Goal: Task Accomplishment & Management: Use online tool/utility

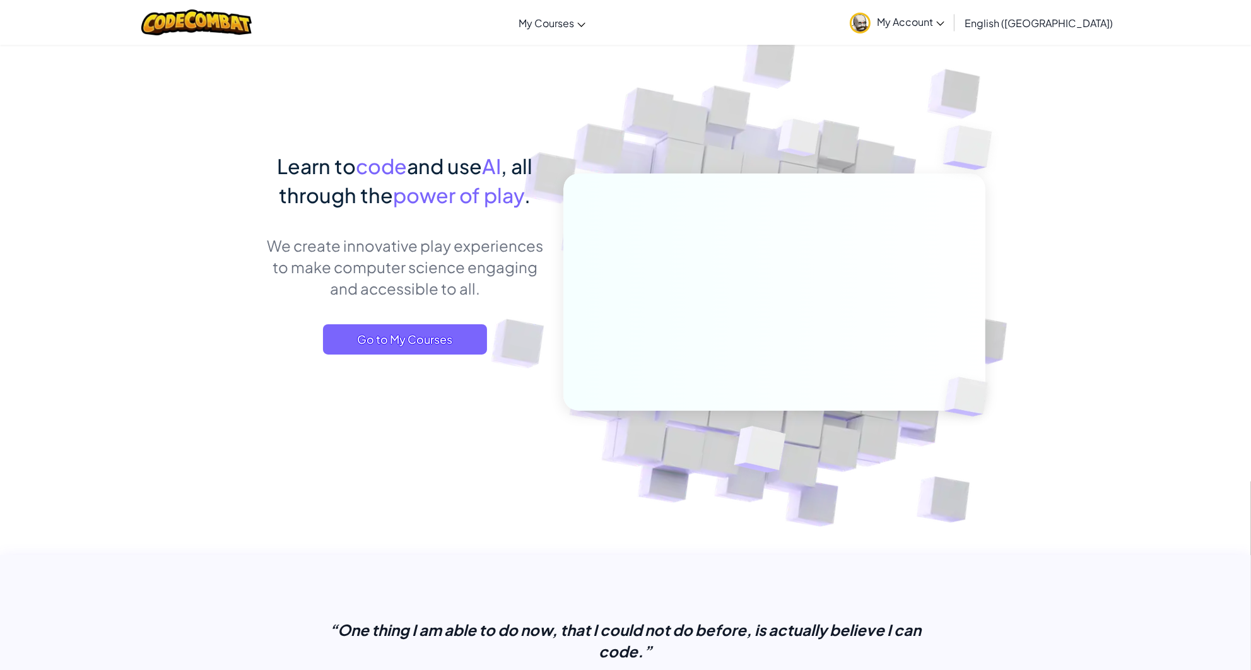
click at [419, 319] on div "Learn to code and use AI , all through the power of play . We create innovative…" at bounding box center [405, 265] width 278 height 228
click at [424, 347] on span "Go to My Courses" at bounding box center [405, 339] width 164 height 30
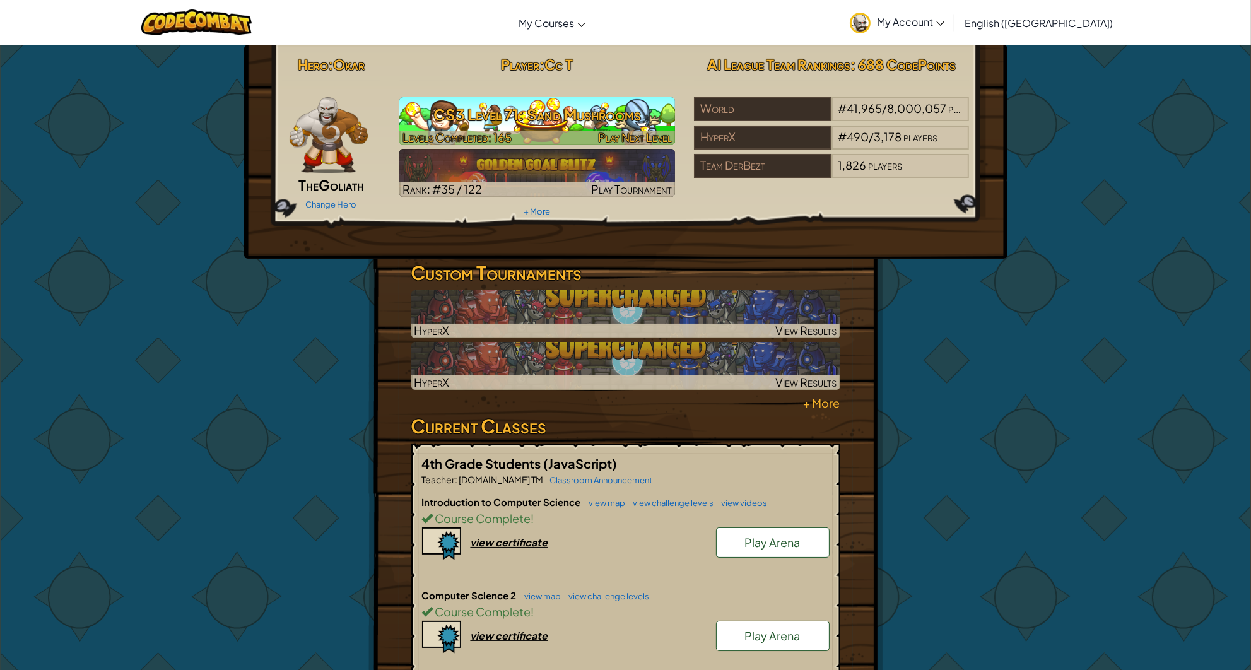
click at [618, 137] on span "Play Next Level" at bounding box center [635, 137] width 74 height 15
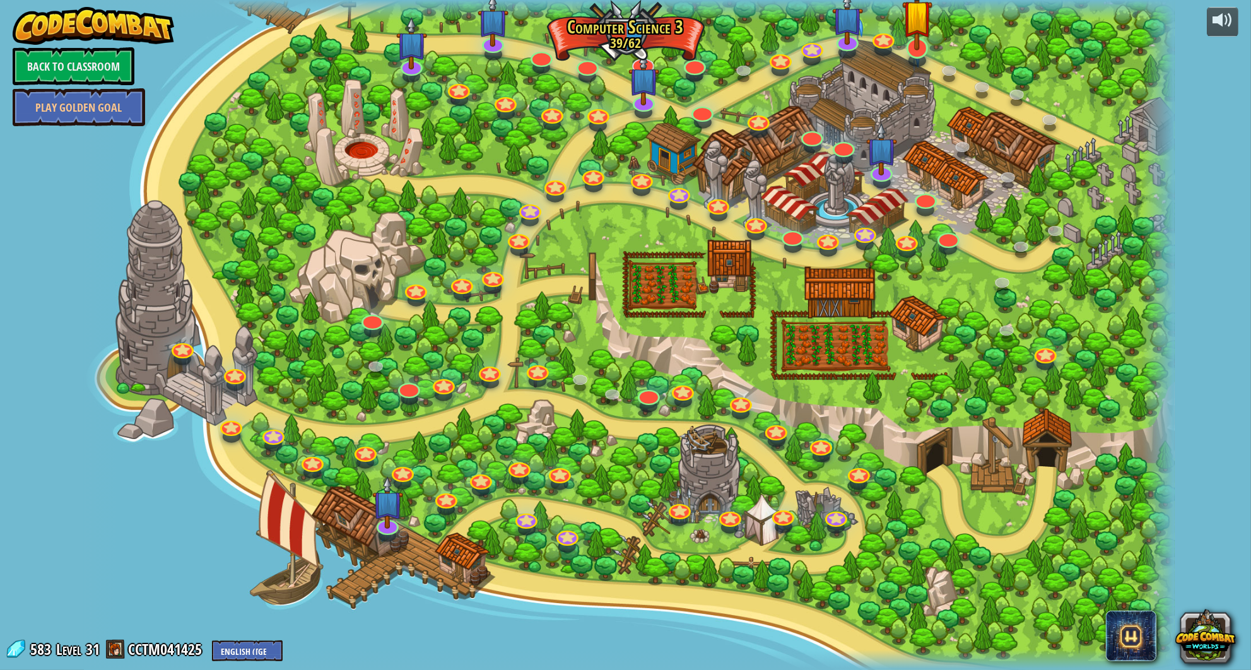
click at [903, 35] on img at bounding box center [917, 15] width 31 height 70
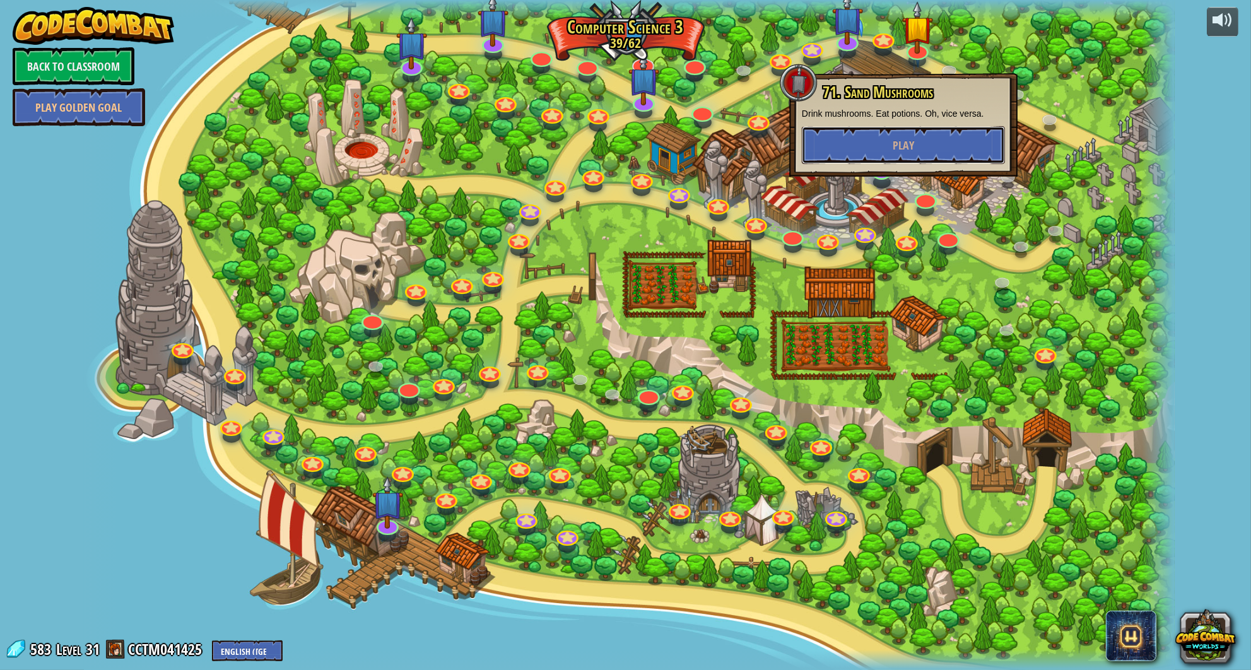
click at [881, 156] on button "Play" at bounding box center [903, 145] width 203 height 38
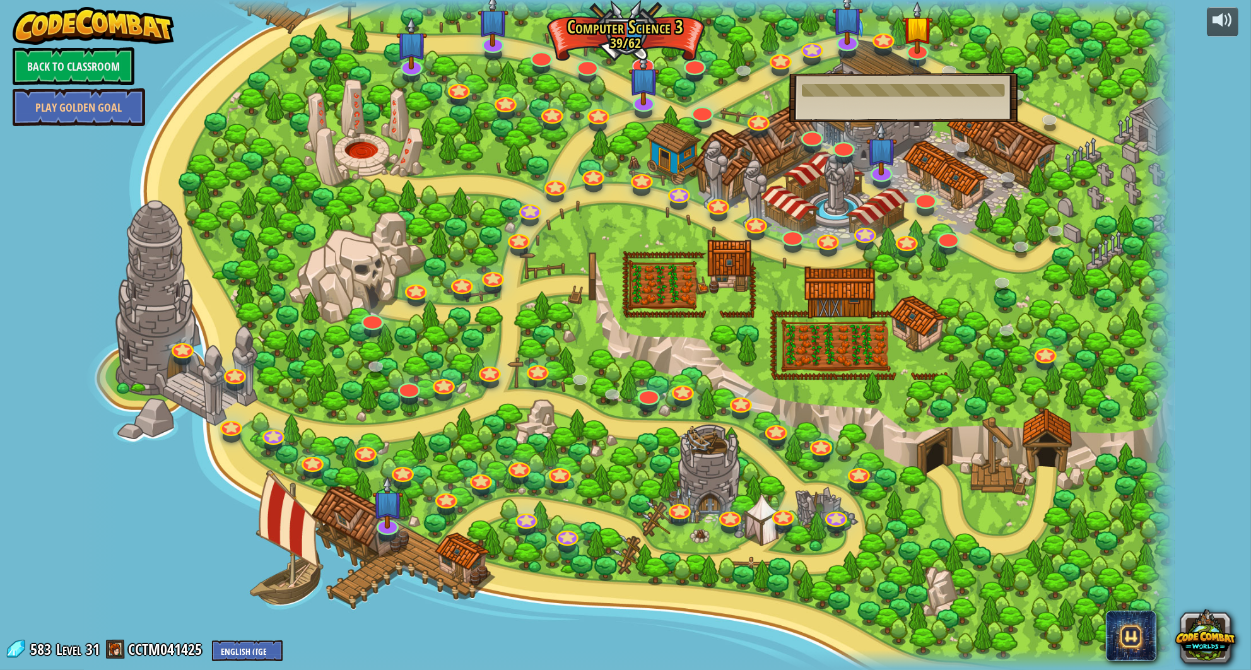
click at [892, 100] on div "71. Sand Mushrooms Drink mushrooms. Eat potions. Oh, vice versa. Play" at bounding box center [903, 97] width 228 height 49
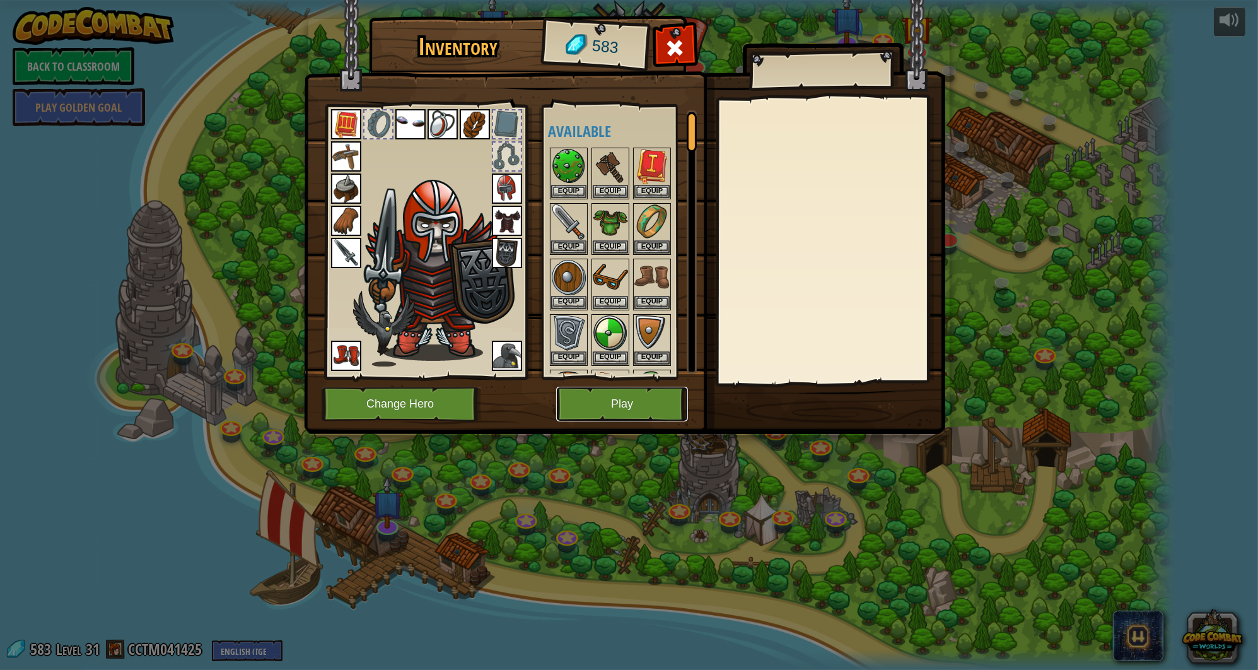
click at [643, 400] on button "Play" at bounding box center [622, 404] width 132 height 35
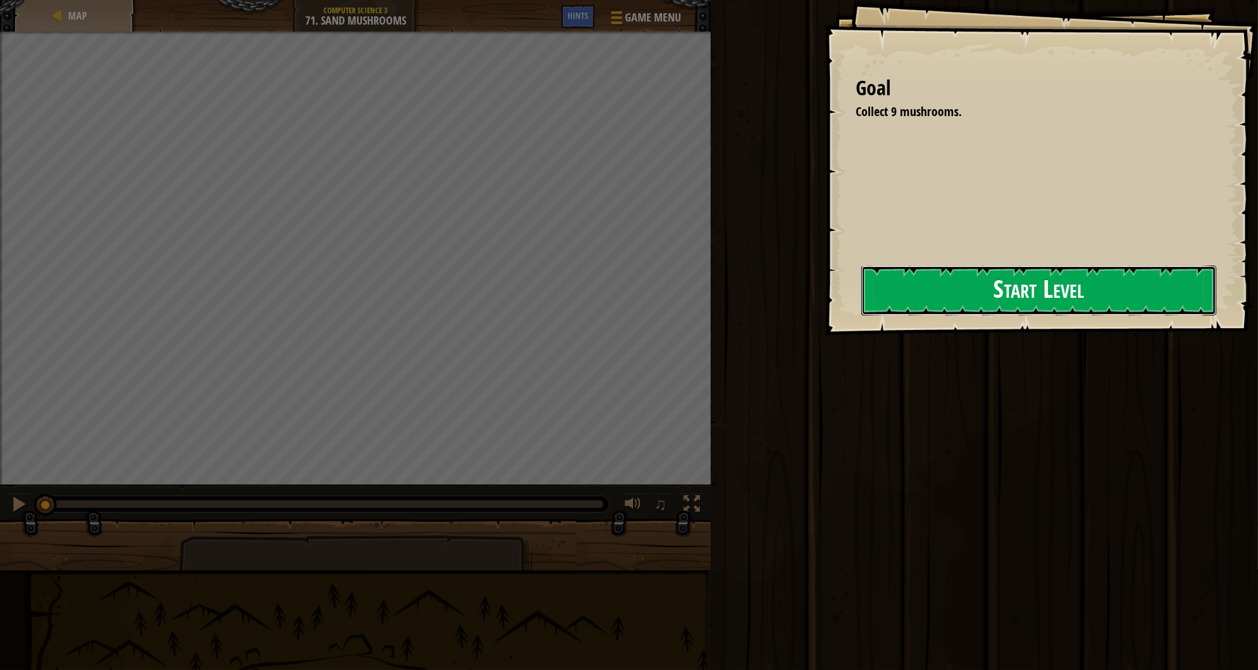
click at [862, 305] on button "Start Level" at bounding box center [1039, 291] width 355 height 50
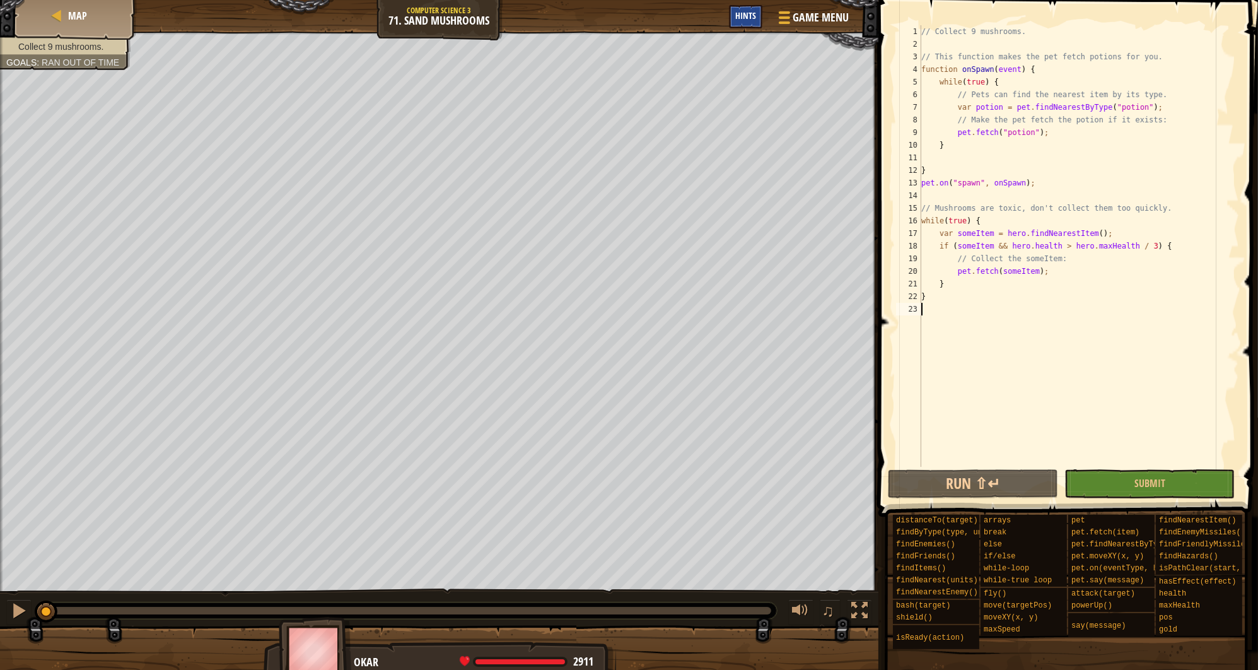
click at [751, 23] on div "Hints" at bounding box center [745, 16] width 33 height 23
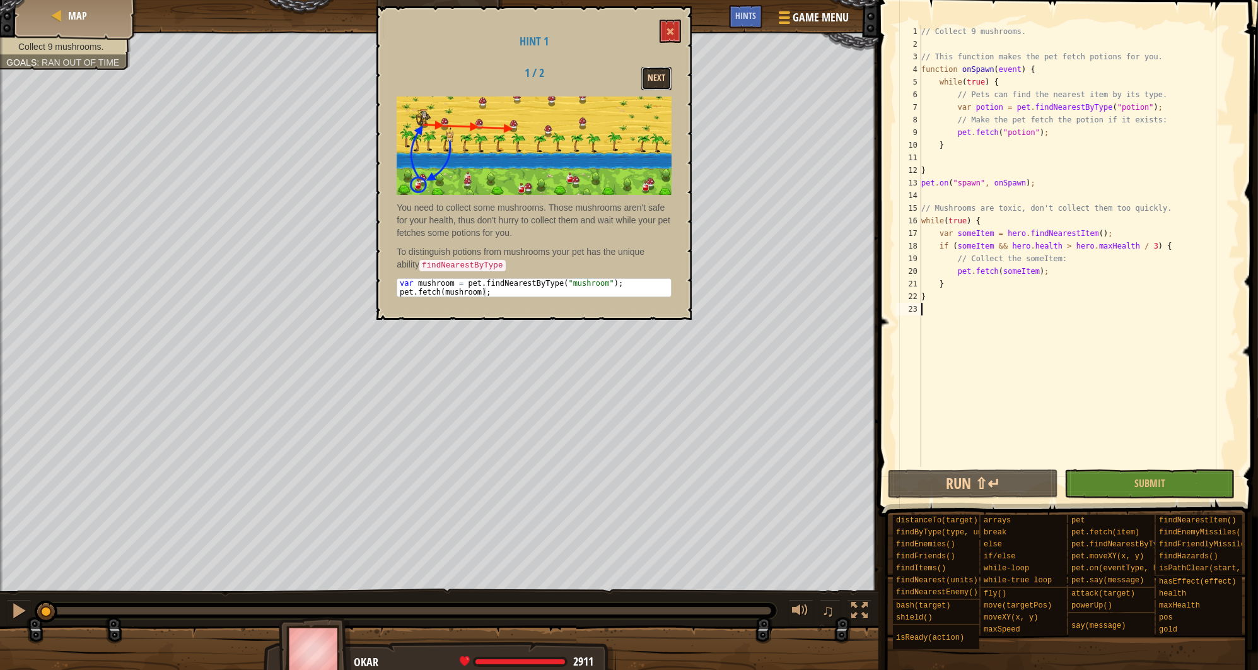
click at [655, 69] on button "Next" at bounding box center [656, 78] width 30 height 23
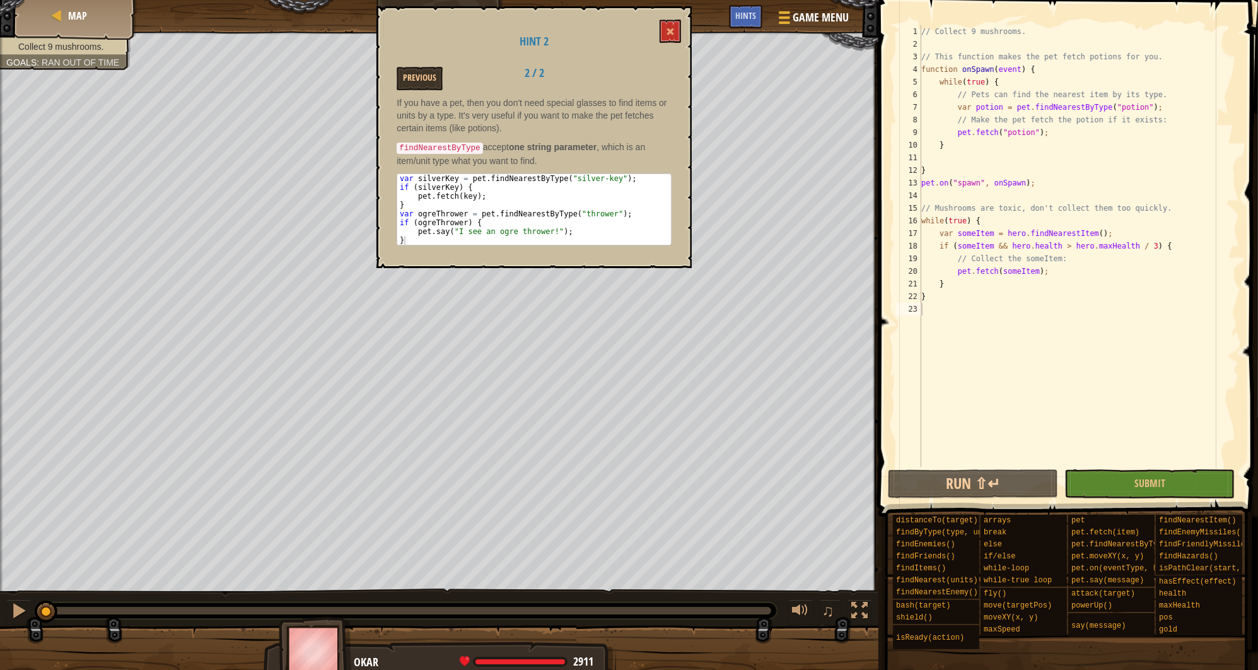
type textarea "// Make the pet fetch the potion if it exists:"
click at [1154, 122] on div "// Collect 9 mushrooms. // This function makes the pet fetch potions for you. f…" at bounding box center [1079, 258] width 320 height 467
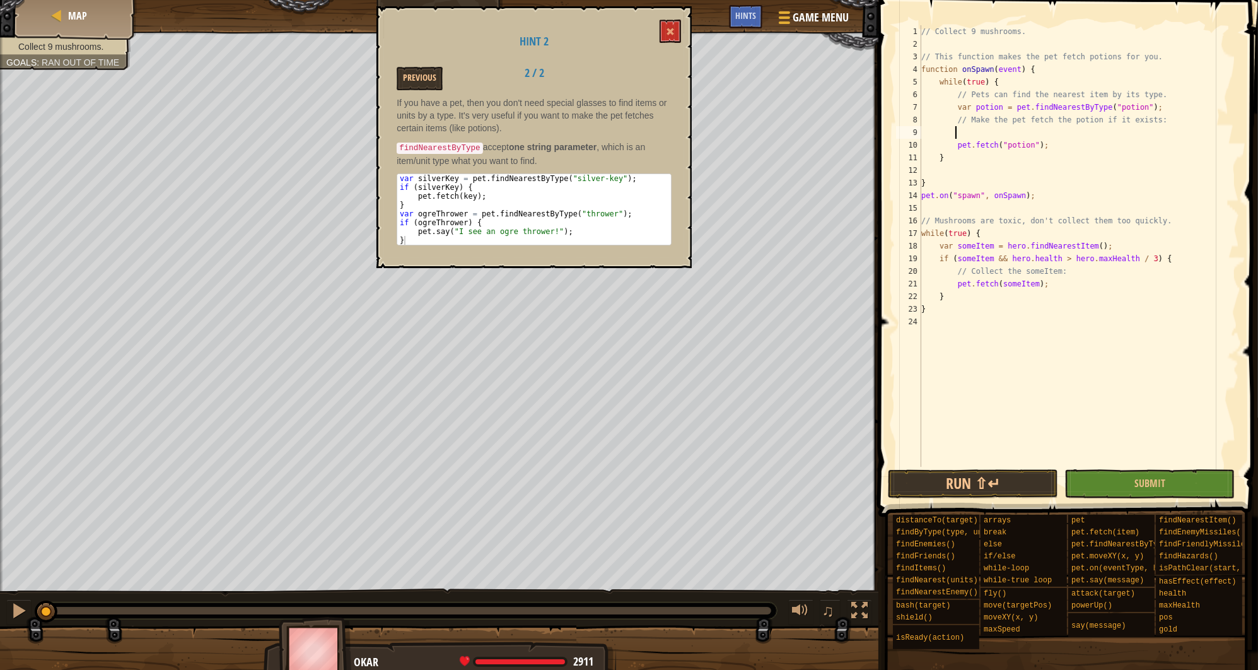
scroll to position [6, 3]
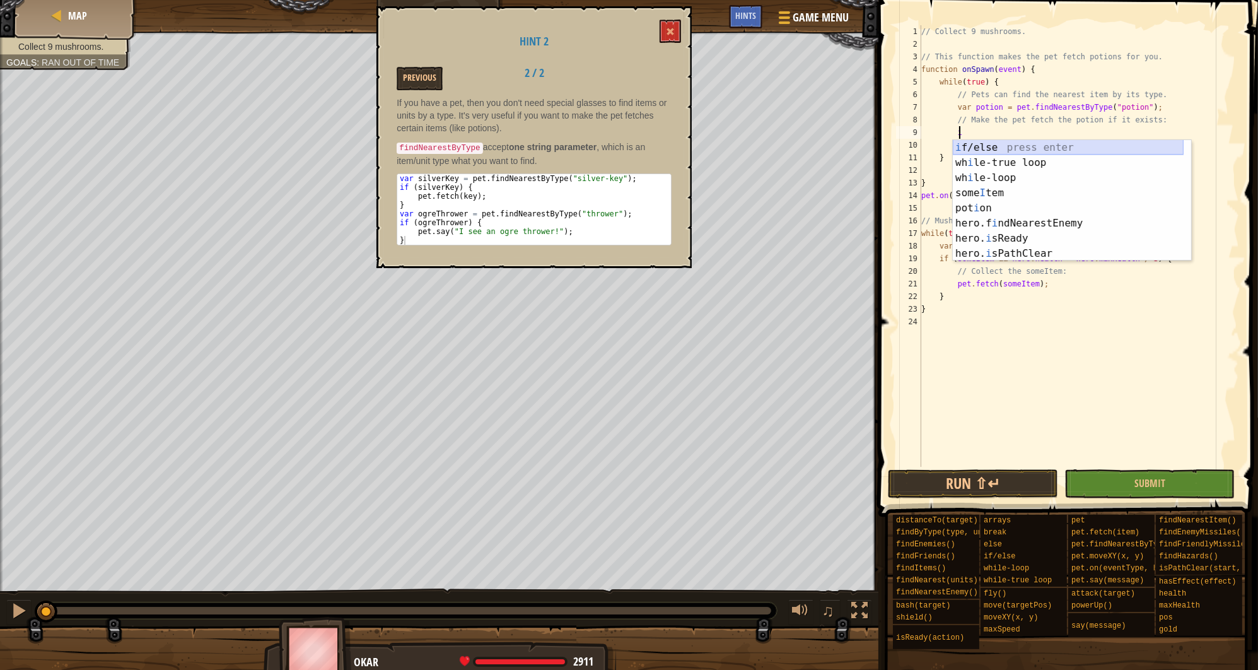
click at [1021, 145] on div "i f/else press enter wh i le-true loop press enter wh i le-loop press enter som…" at bounding box center [1068, 215] width 231 height 151
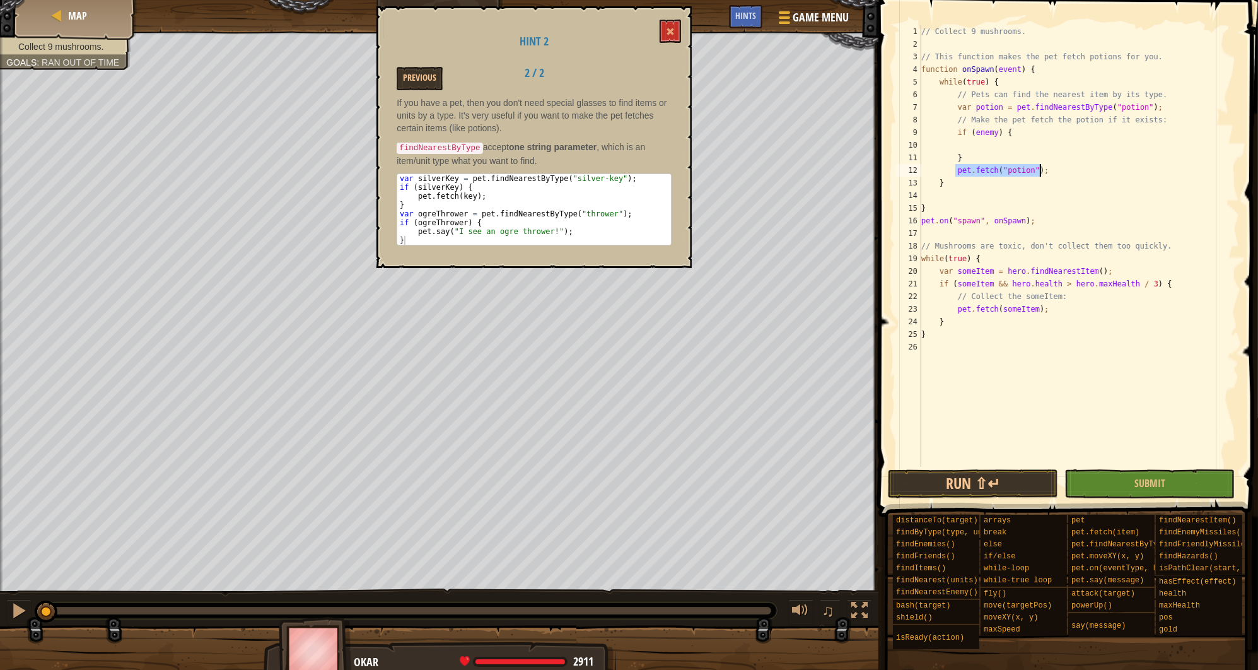
drag, startPoint x: 956, startPoint y: 170, endPoint x: 1068, endPoint y: 169, distance: 111.6
click at [1068, 169] on div "// Collect 9 mushrooms. // This function makes the pet fetch potions for you. f…" at bounding box center [1079, 258] width 320 height 467
type textarea "pet.fetch("potion");"
click at [968, 144] on div "// Collect 9 mushrooms. // This function makes the pet fetch potions for you. f…" at bounding box center [1079, 258] width 320 height 467
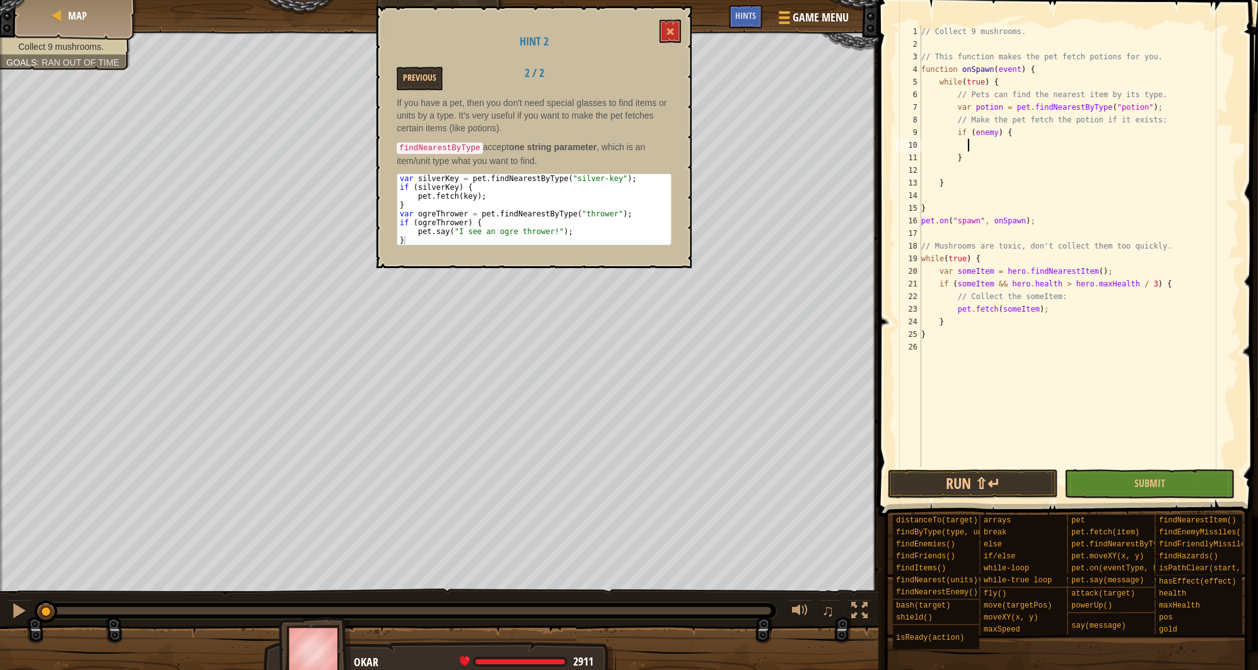
scroll to position [6, 0]
paste textarea "pet.fetch("potion");"
drag, startPoint x: 993, startPoint y: 134, endPoint x: 972, endPoint y: 134, distance: 21.5
click at [972, 134] on div "// Collect 9 mushrooms. // This function makes the pet fetch potions for you. f…" at bounding box center [1079, 258] width 320 height 467
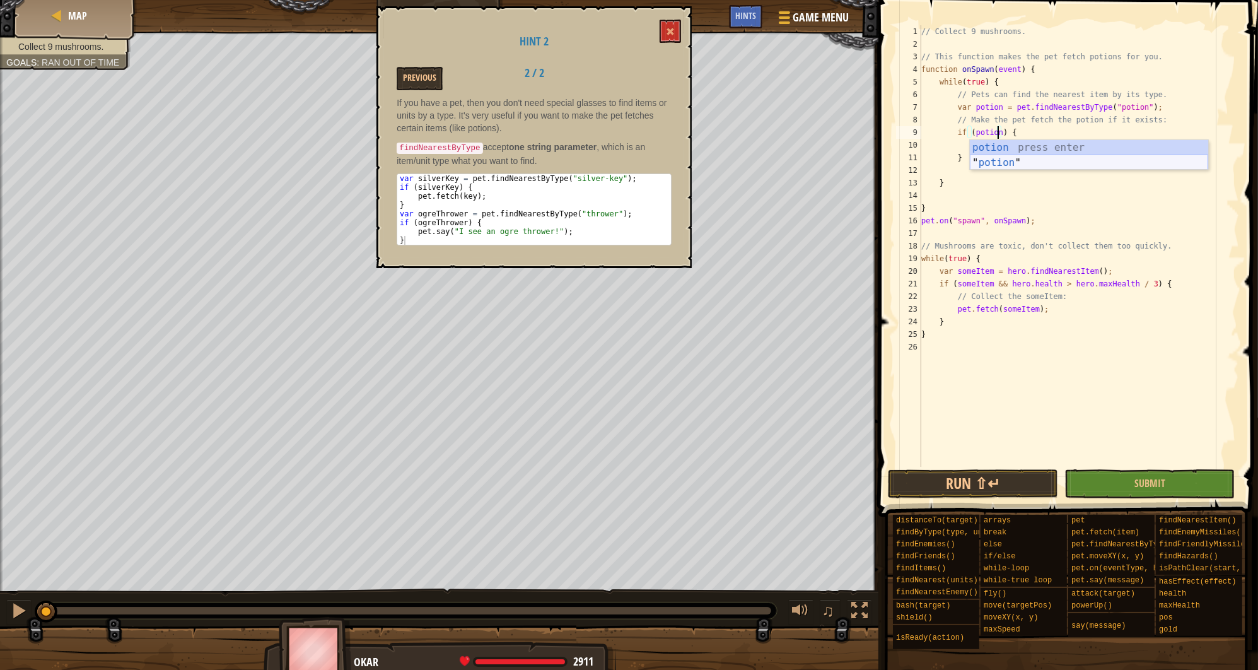
click at [1028, 163] on div "potion press enter " potion " press enter" at bounding box center [1089, 170] width 238 height 61
click at [984, 475] on button "Run ⇧↵" at bounding box center [973, 483] width 170 height 29
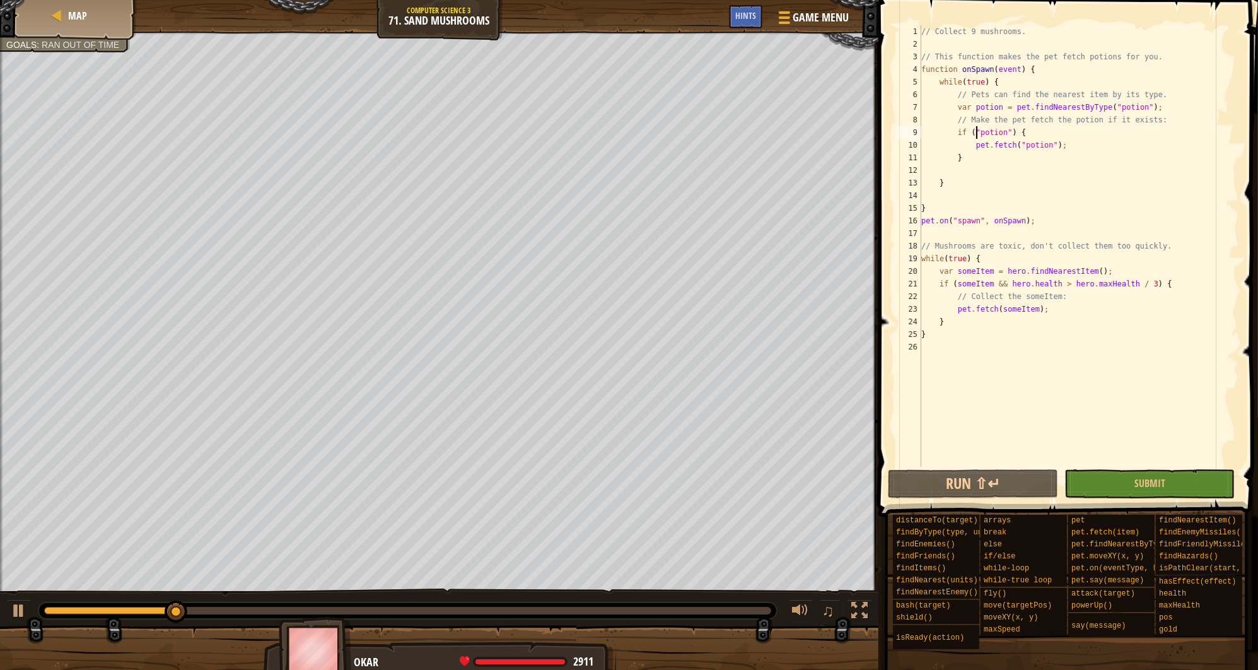
click at [976, 134] on div "// Collect 9 mushrooms. // This function makes the pet fetch potions for you. f…" at bounding box center [1079, 258] width 320 height 467
click at [1003, 133] on div "// Collect 9 mushrooms. // This function makes the pet fetch potions for you. f…" at bounding box center [1079, 258] width 320 height 467
type textarea "if (potion) {"
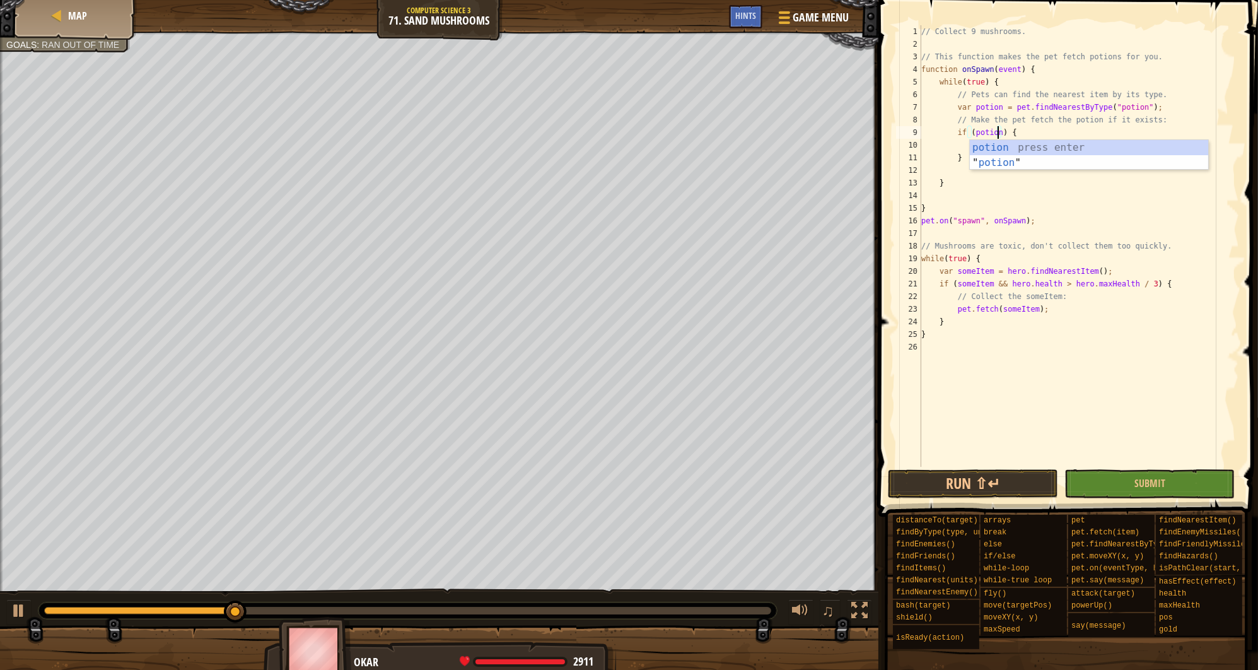
scroll to position [6, 6]
click at [952, 472] on button "Run ⇧↵" at bounding box center [973, 483] width 170 height 29
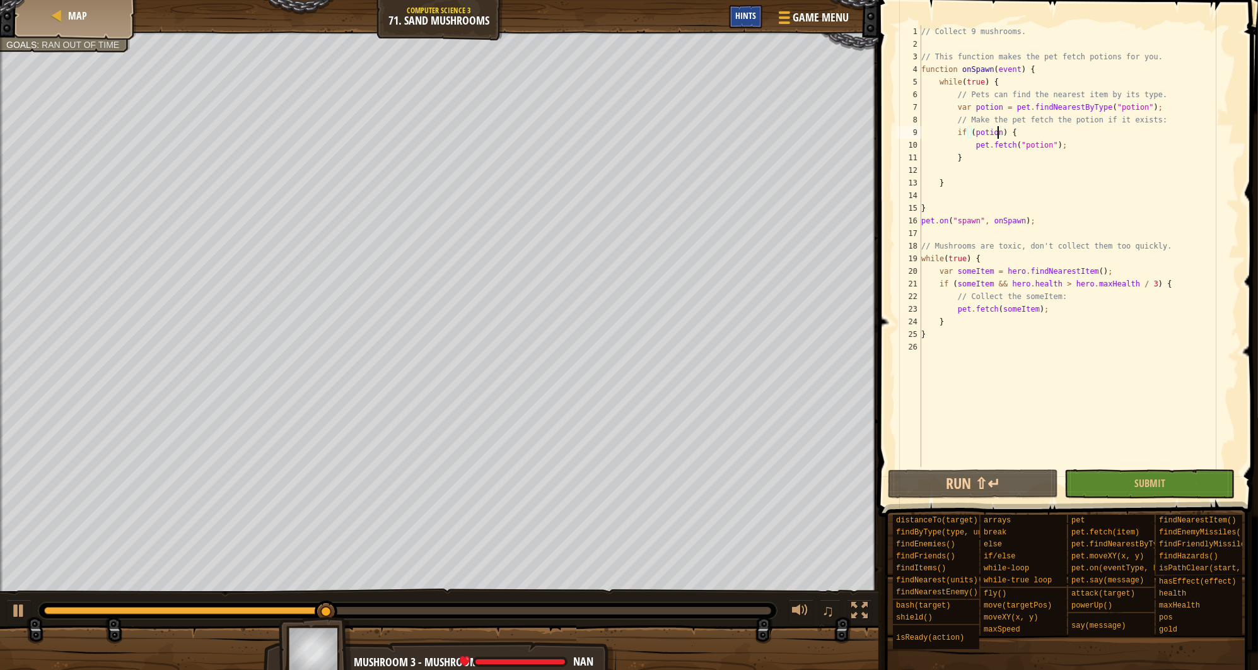
click at [739, 19] on span "Hints" at bounding box center [745, 15] width 21 height 12
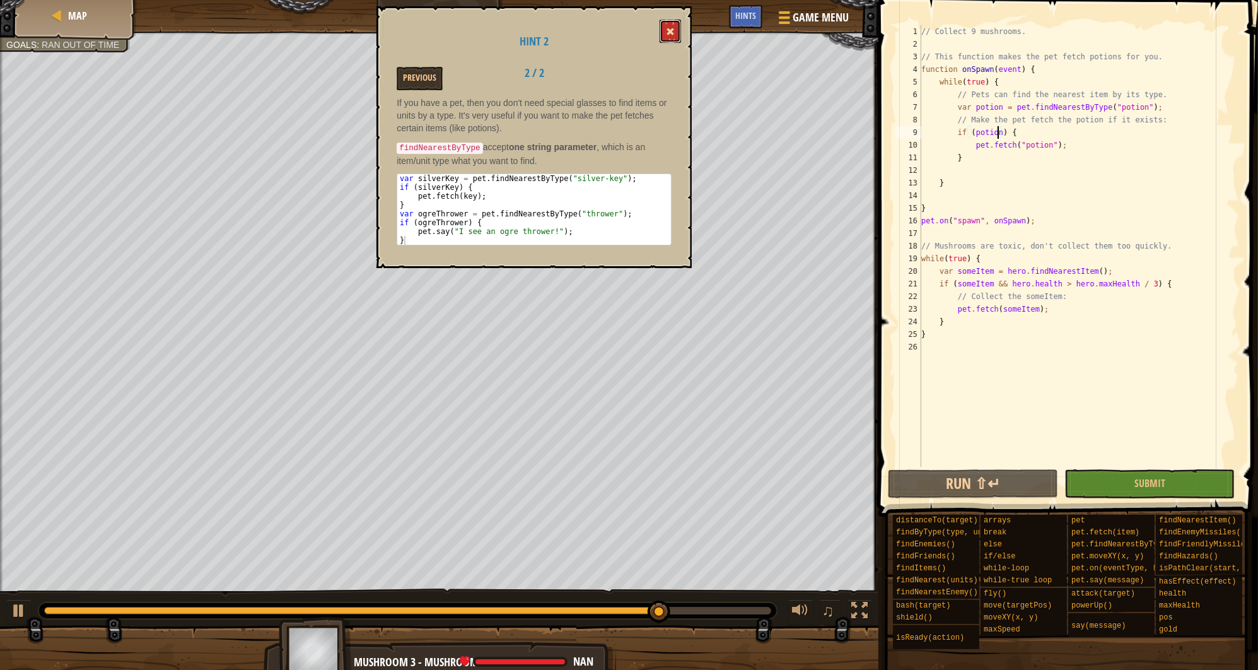
click at [666, 32] on button at bounding box center [670, 31] width 21 height 23
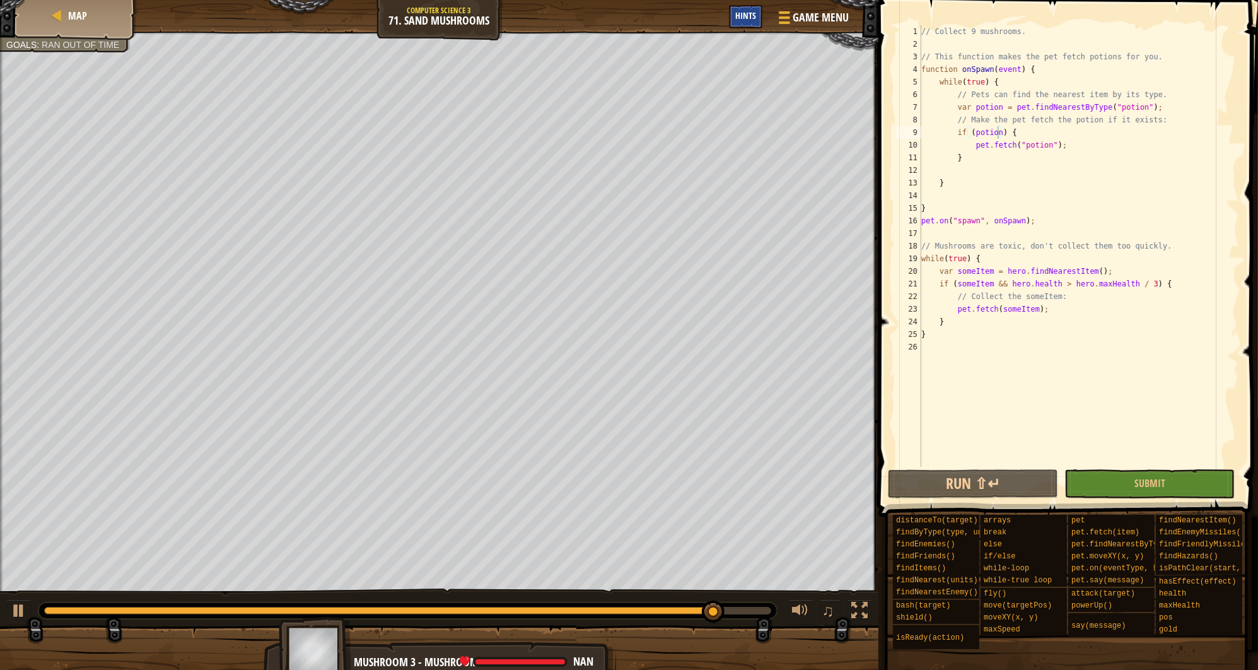
click at [739, 12] on span "Hints" at bounding box center [745, 15] width 21 height 12
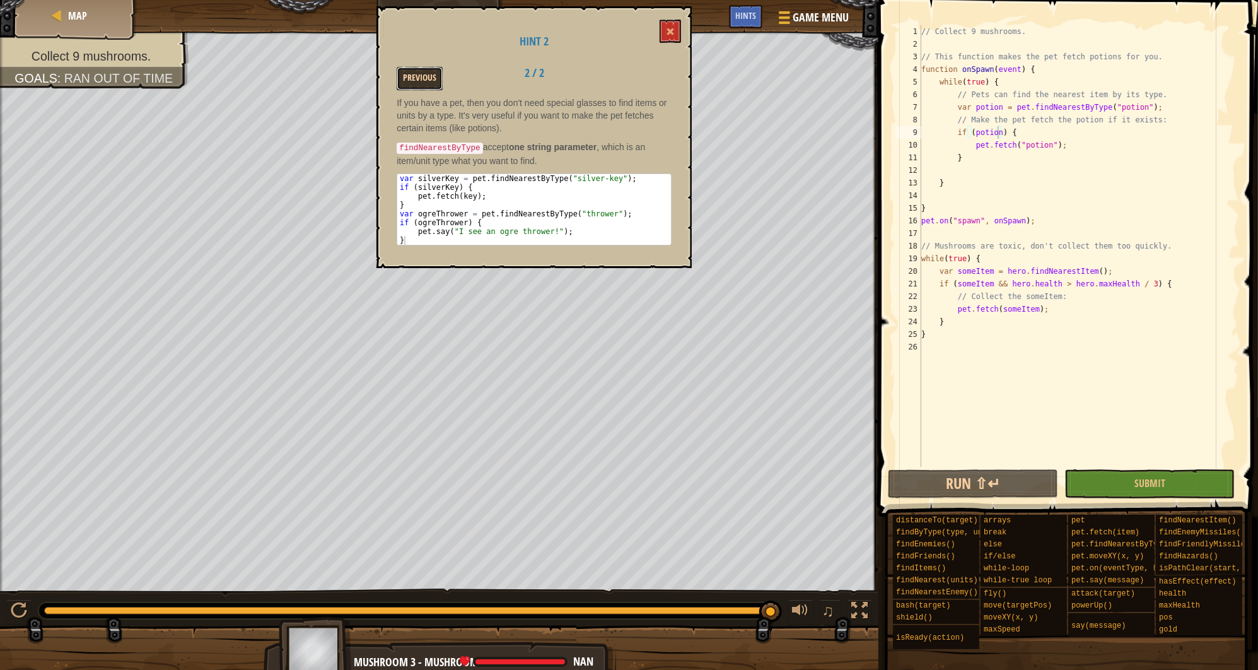
click at [431, 88] on button "Previous" at bounding box center [420, 78] width 46 height 23
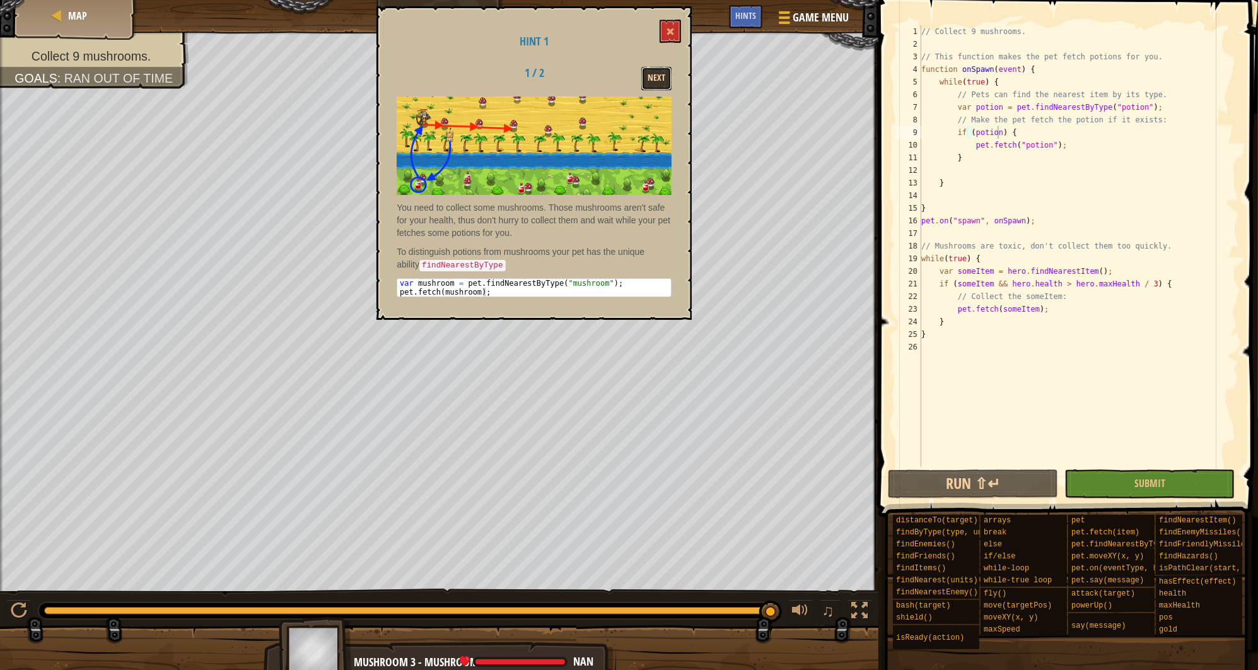
click at [665, 77] on button "Next" at bounding box center [656, 78] width 30 height 23
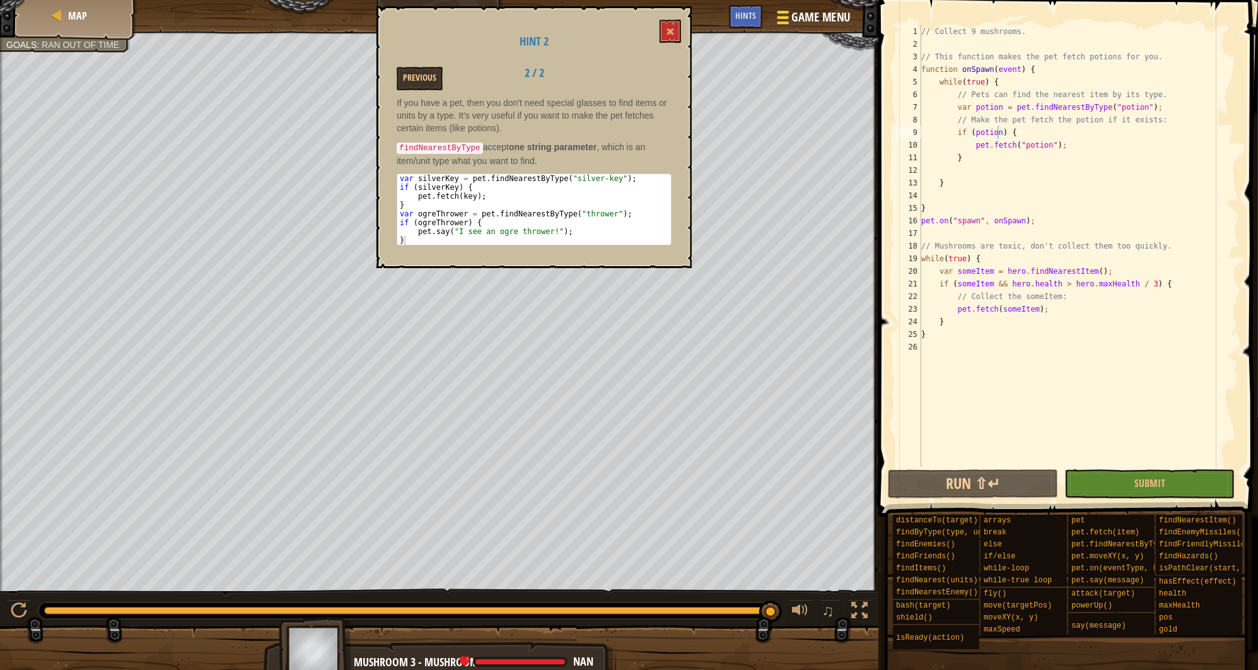
click at [805, 5] on div "Map Computer Science 3 71. Sand Mushrooms Game Menu Done Hints" at bounding box center [439, 16] width 879 height 32
click at [809, 11] on span "Game Menu" at bounding box center [821, 17] width 59 height 17
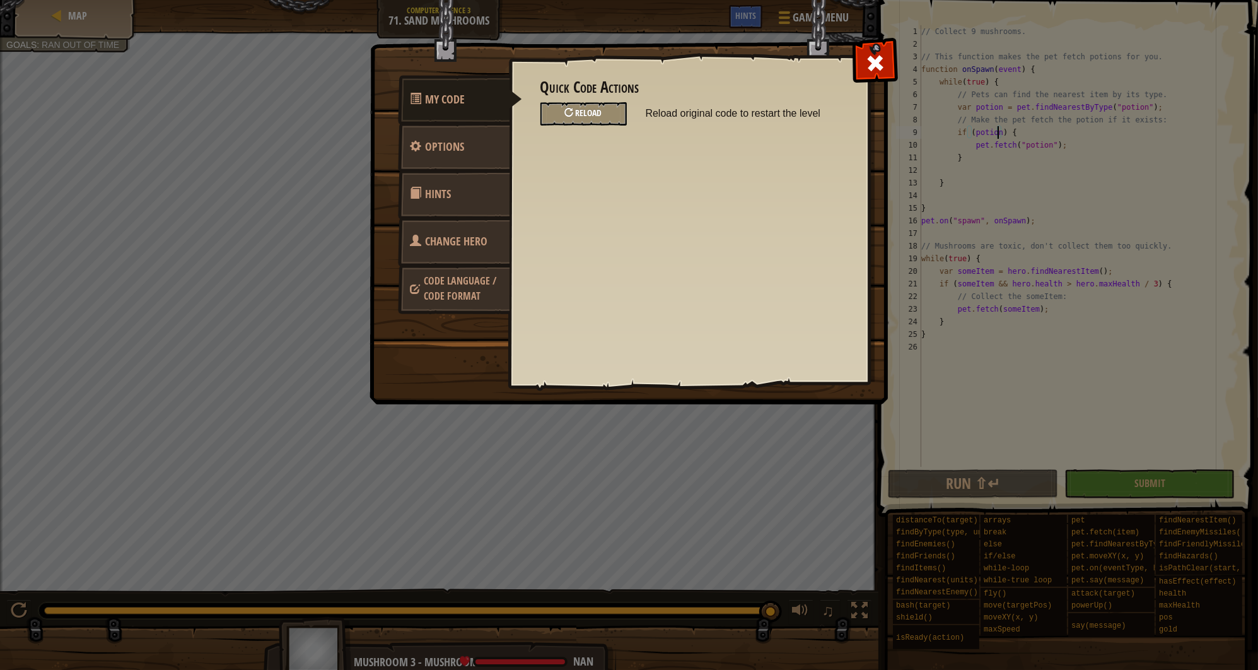
click at [616, 109] on div "Reload" at bounding box center [584, 113] width 86 height 23
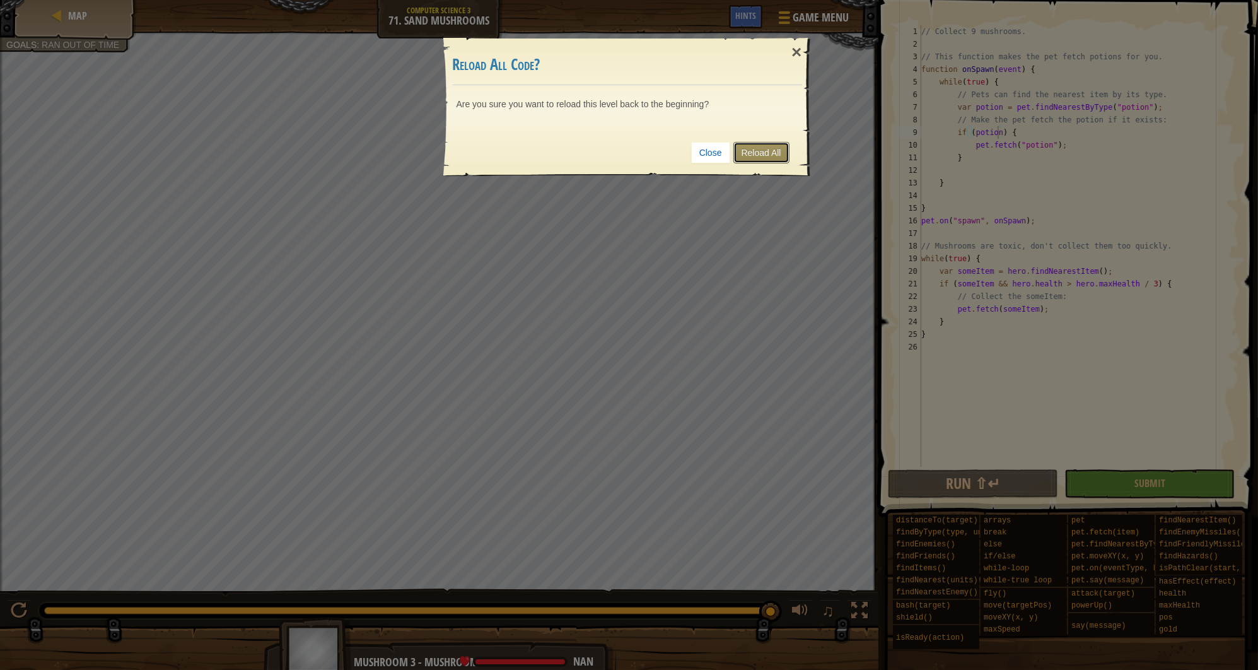
click at [773, 143] on link "Reload All" at bounding box center [762, 152] width 56 height 21
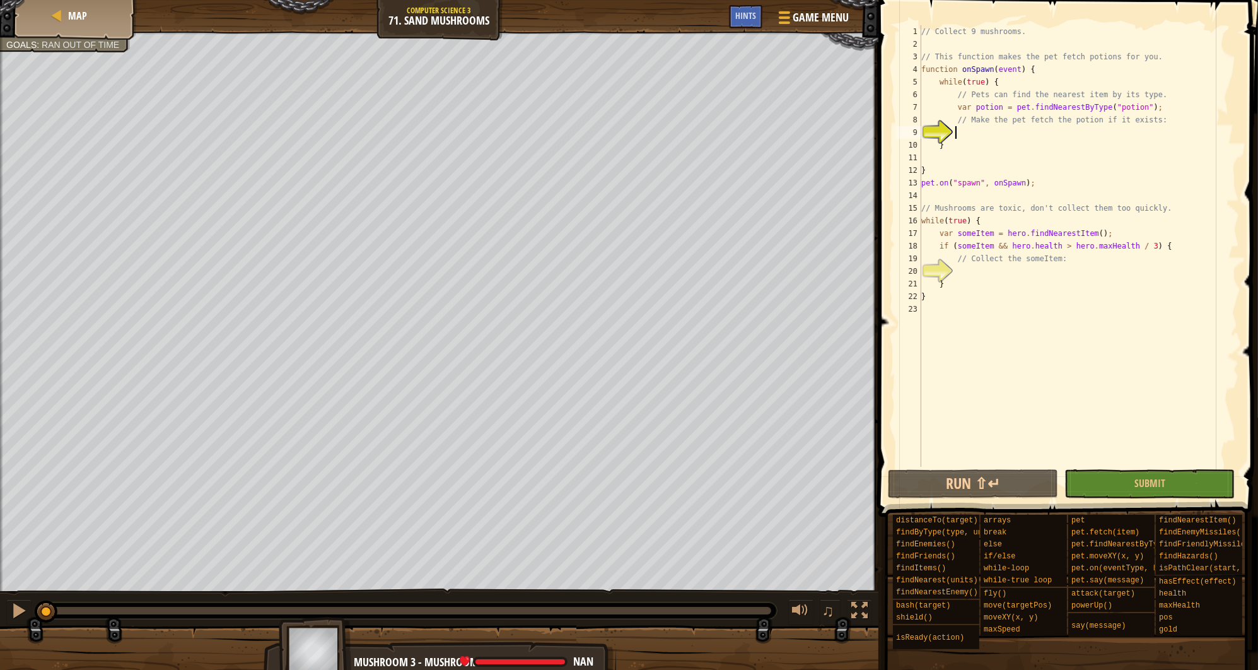
scroll to position [6, 3]
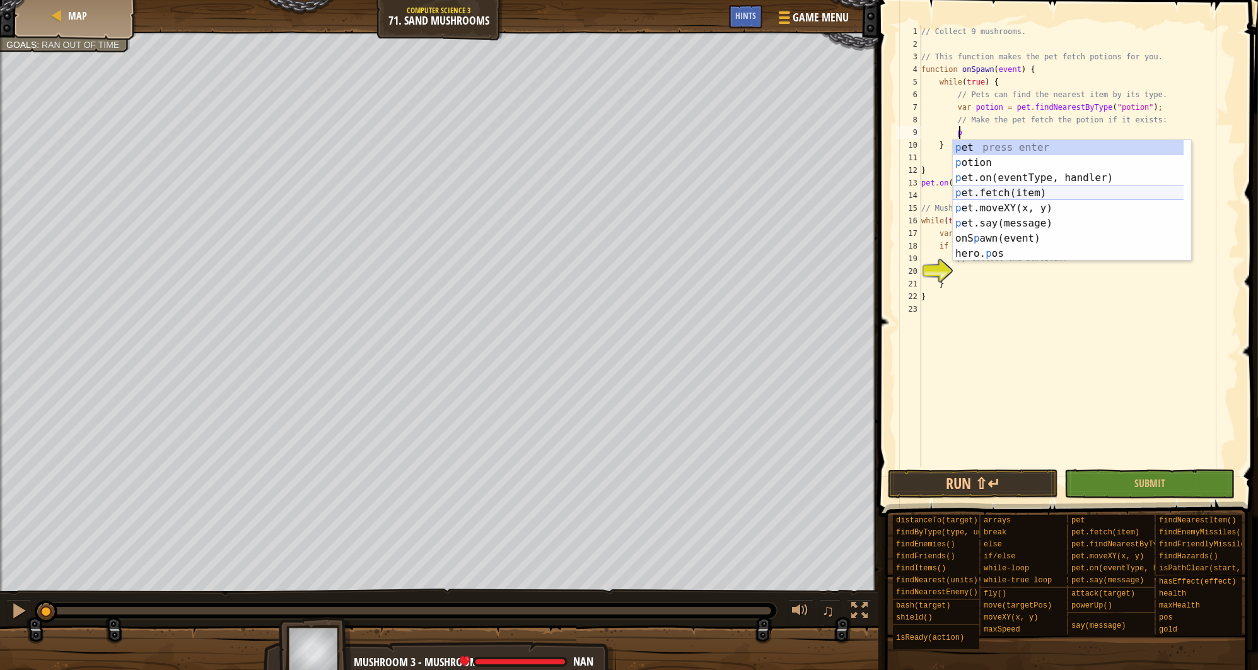
click at [1050, 189] on div "p et press enter p otion press enter p et.on(eventType, handler) press enter p …" at bounding box center [1072, 215] width 238 height 151
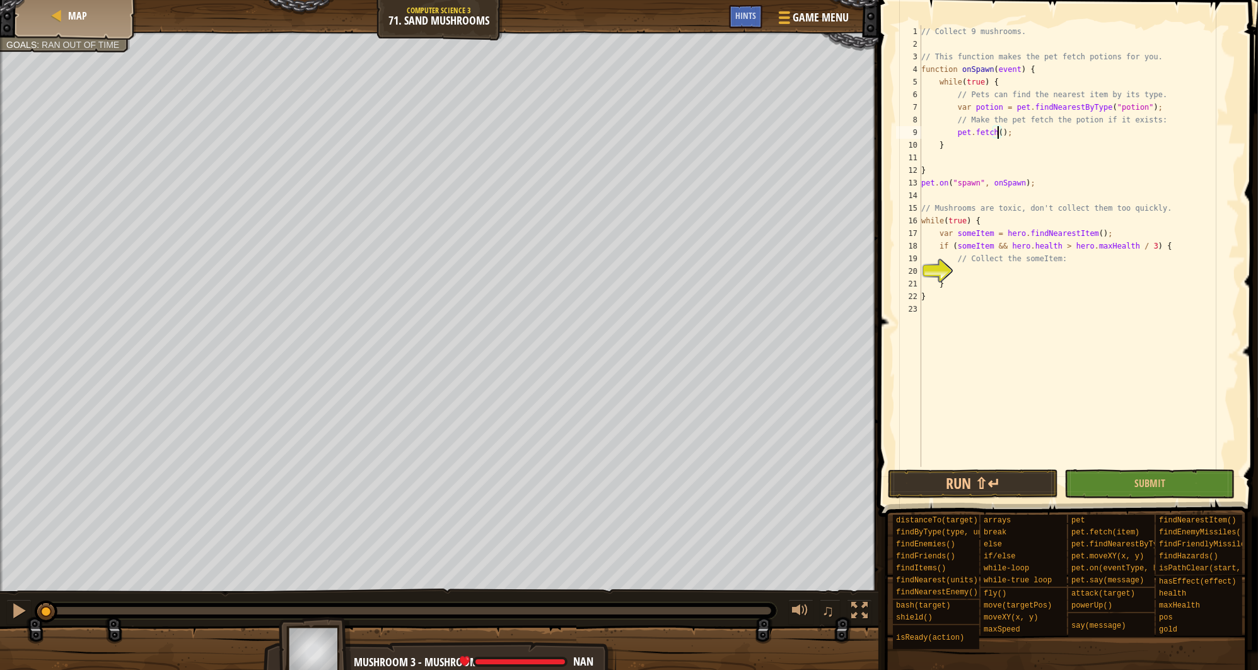
scroll to position [6, 7]
click at [1067, 150] on div "" potion" press enter " spawn" press enter" at bounding box center [1114, 170] width 238 height 61
type textarea "pet.fetch("potion");"
click at [961, 274] on div "// Collect 9 mushrooms. // This function makes the pet fetch potions for you. f…" at bounding box center [1079, 258] width 320 height 467
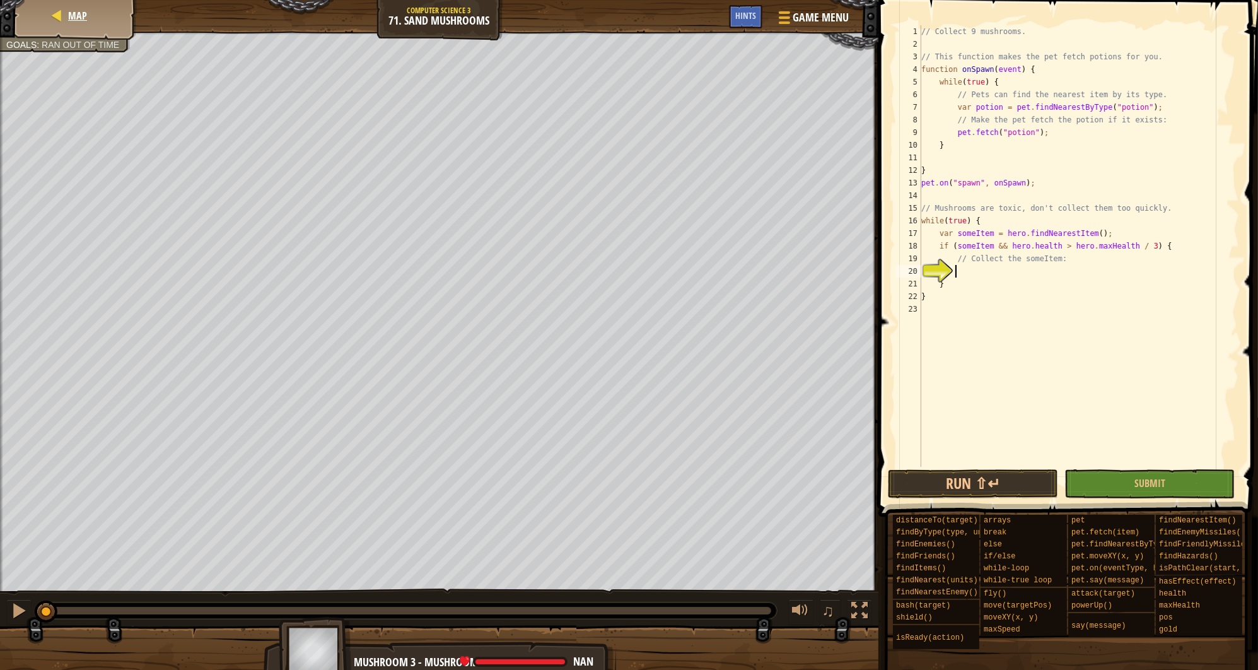
click at [90, 9] on div "Map" at bounding box center [75, 16] width 101 height 32
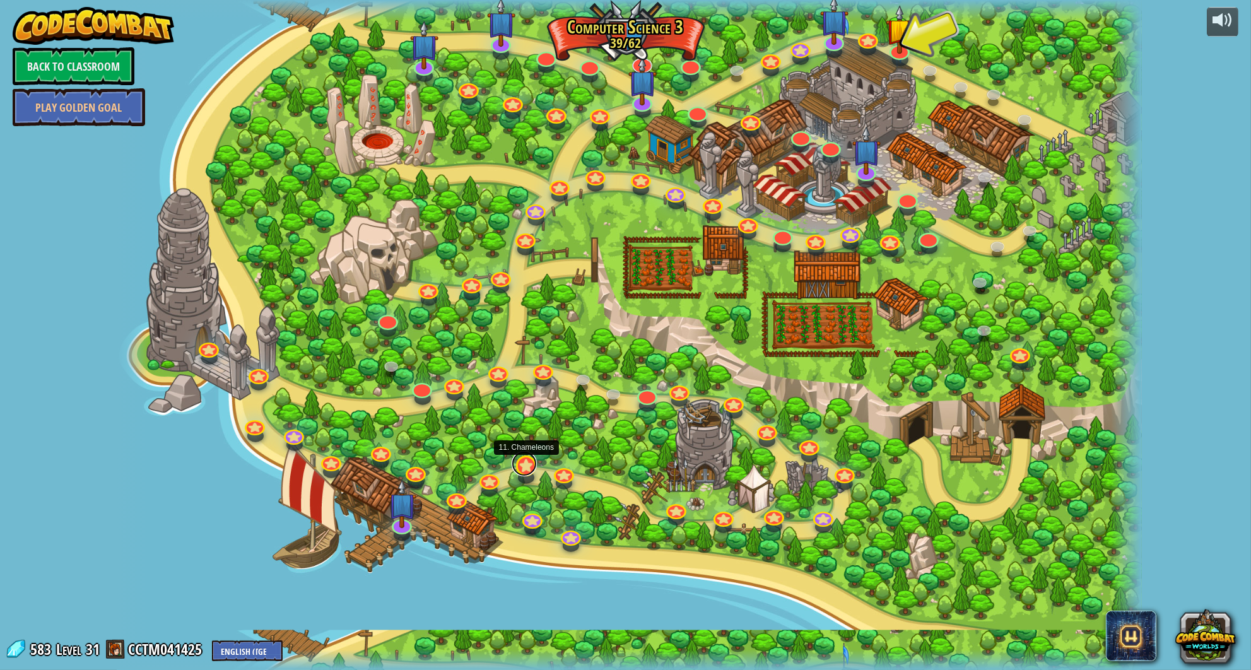
click at [522, 467] on link at bounding box center [524, 463] width 25 height 25
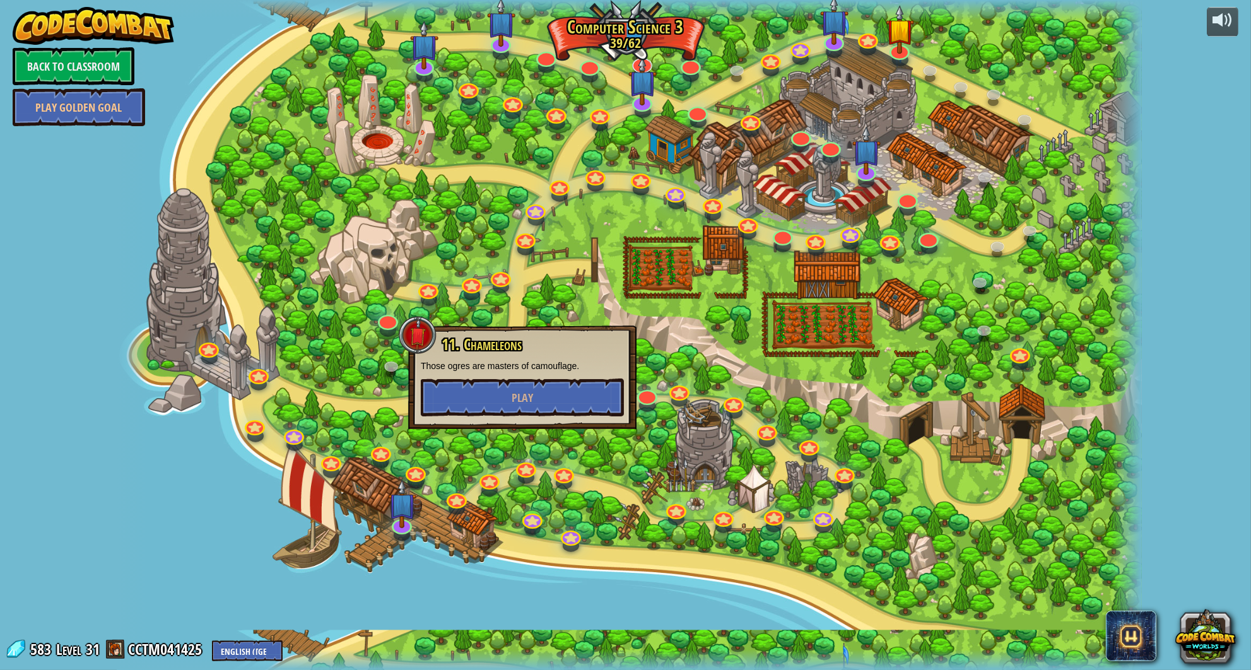
click at [525, 365] on p "Those ogres are masters of camouflage." at bounding box center [522, 366] width 203 height 13
click at [505, 402] on button "Play" at bounding box center [522, 397] width 203 height 38
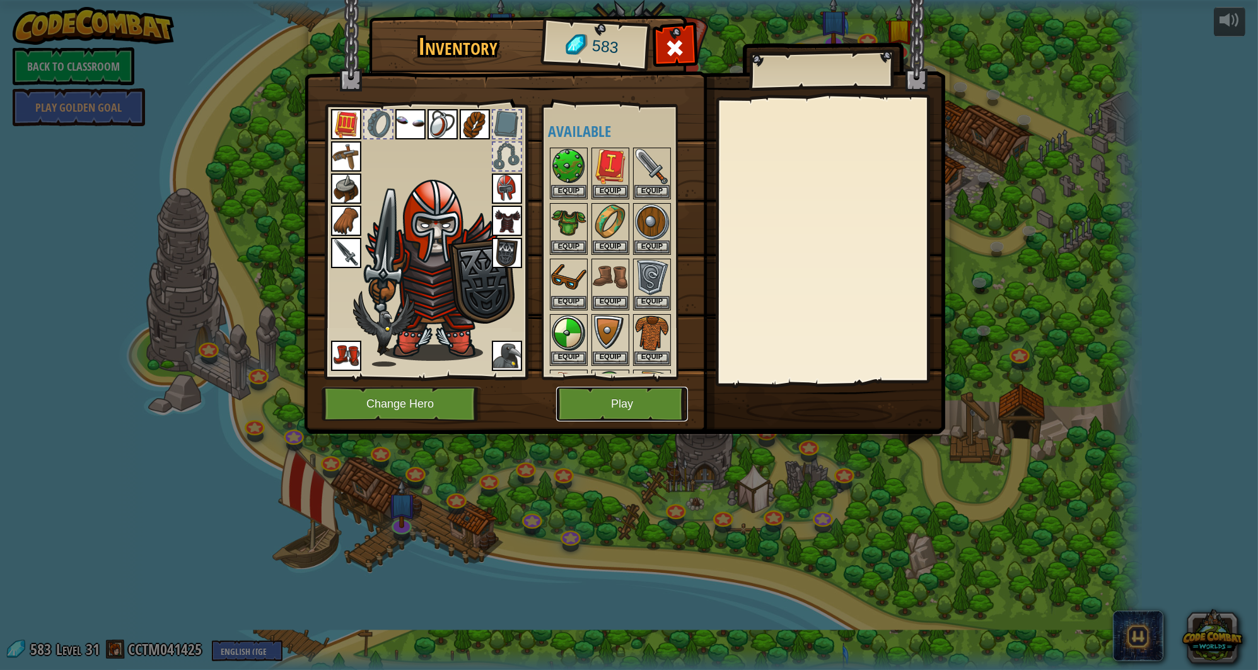
click at [624, 389] on button "Play" at bounding box center [622, 404] width 132 height 35
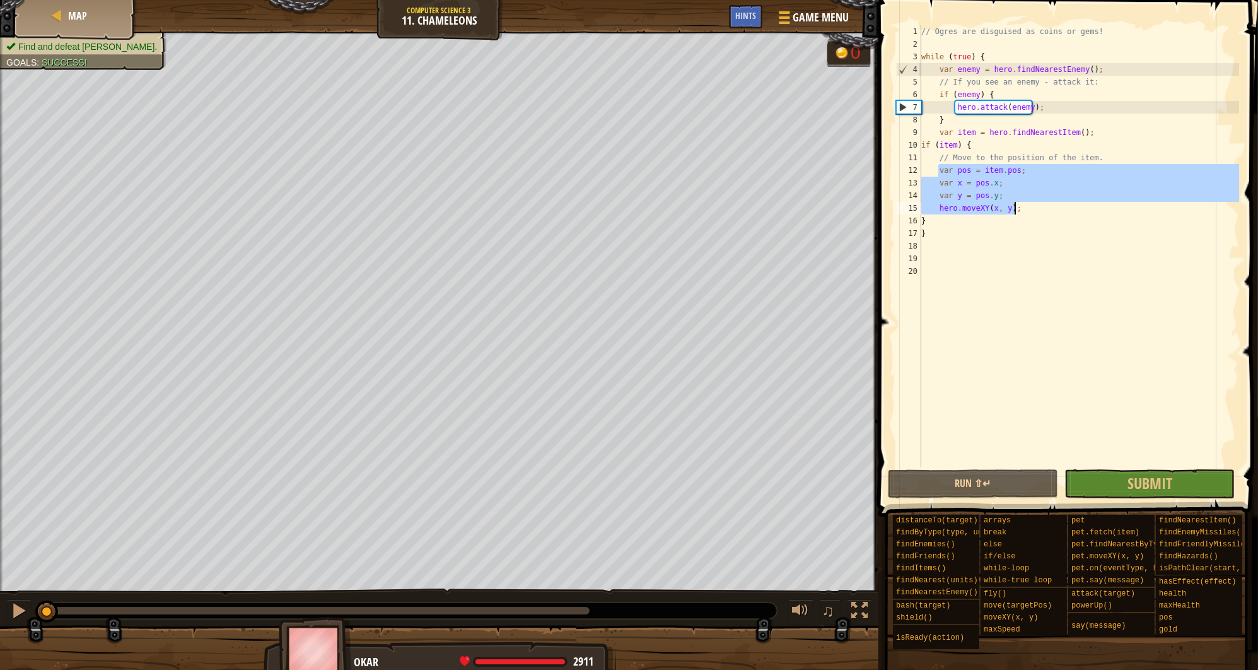
drag, startPoint x: 939, startPoint y: 172, endPoint x: 1017, endPoint y: 213, distance: 88.9
click at [1017, 213] on div "// Ogres are disguised as coins or gems! while ( true ) { var enemy = hero . fi…" at bounding box center [1079, 258] width 320 height 467
type textarea "var y = pos.y; hero.moveXY(x, y);"
click at [69, 13] on span "Map" at bounding box center [77, 16] width 19 height 14
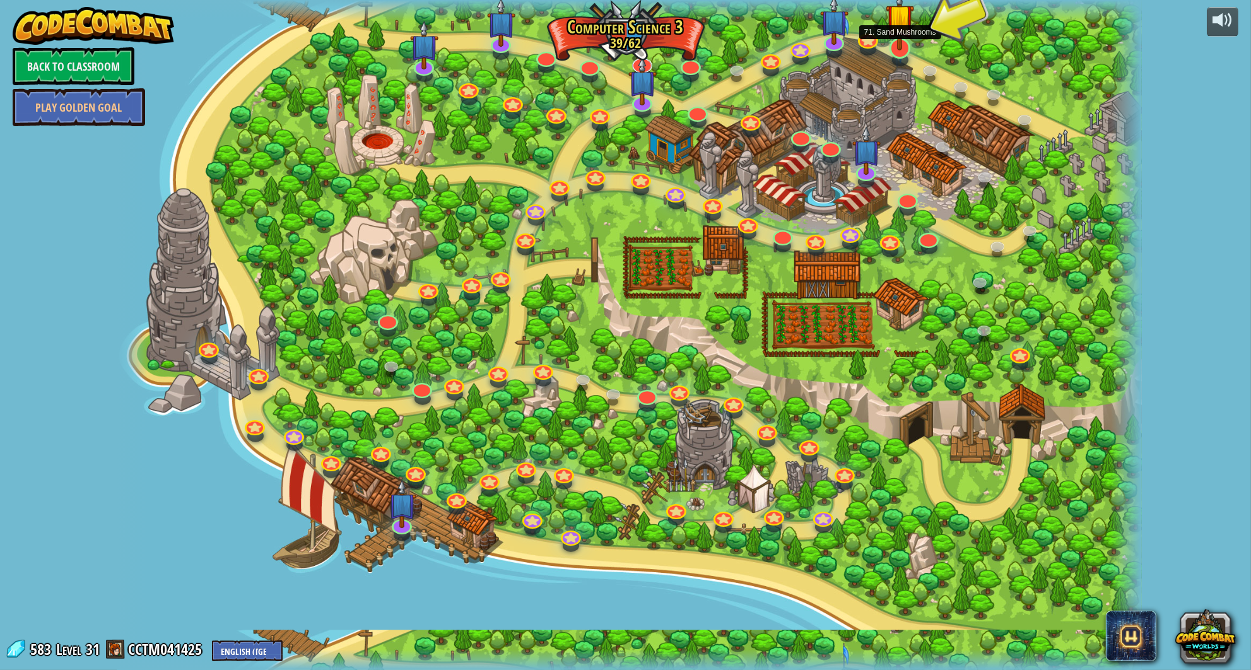
click at [896, 45] on img at bounding box center [900, 17] width 28 height 65
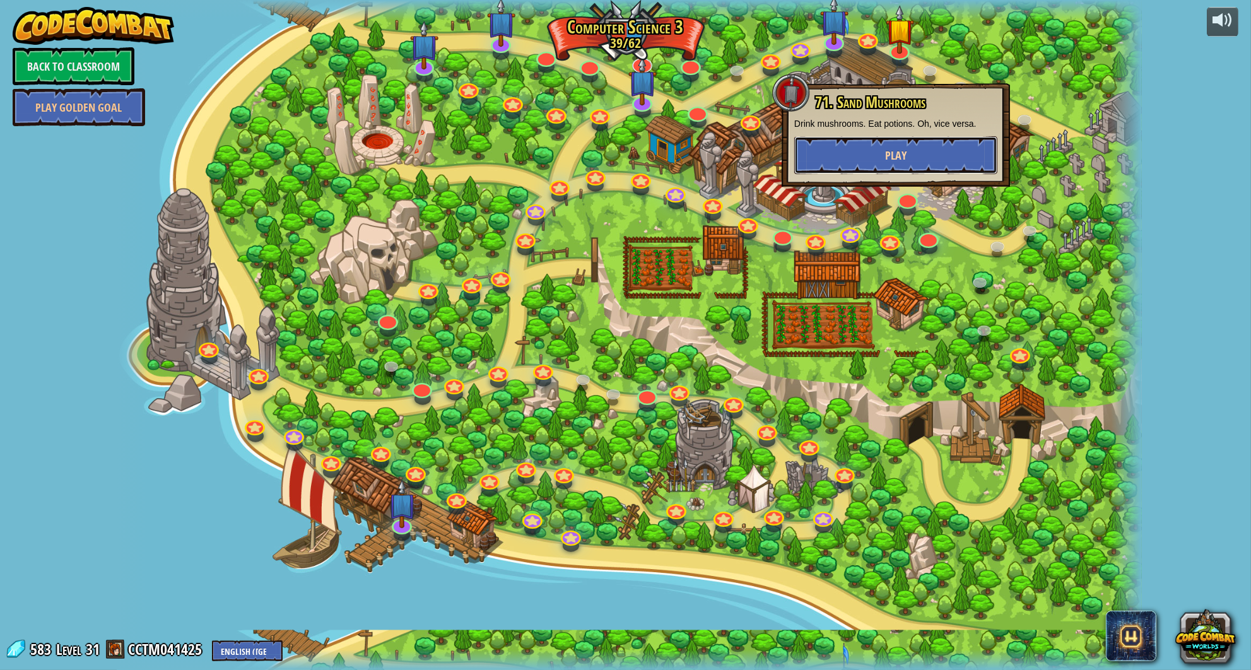
click at [899, 141] on button "Play" at bounding box center [895, 155] width 203 height 38
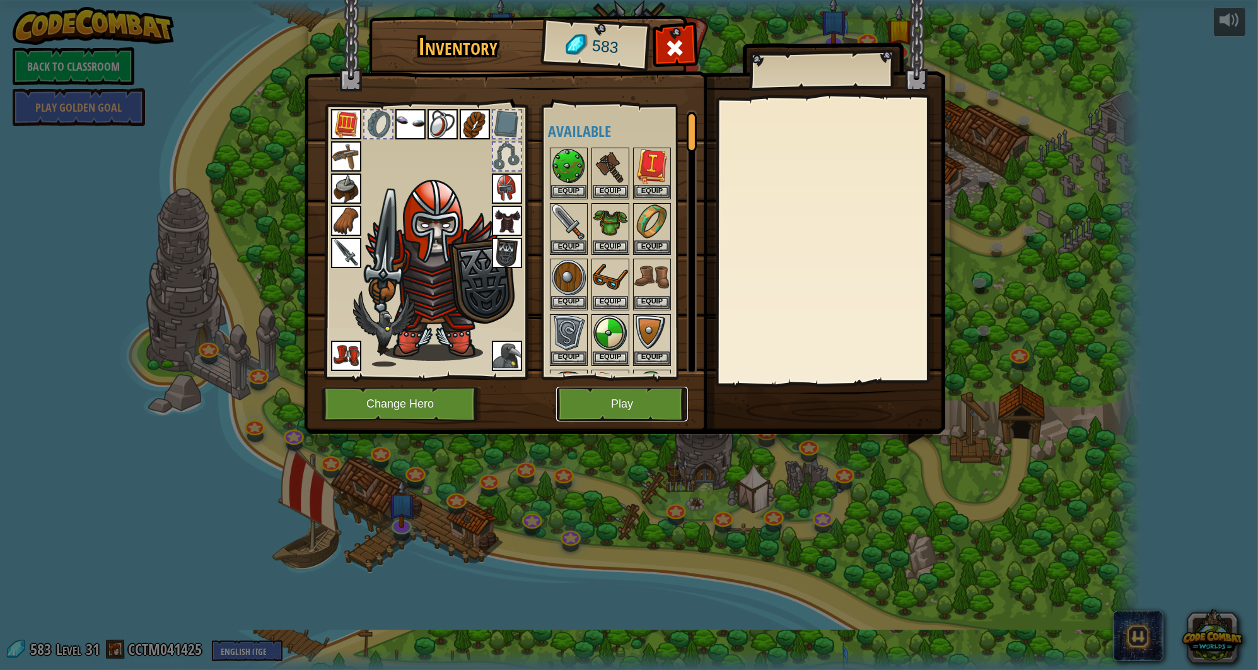
click at [594, 407] on button "Play" at bounding box center [622, 404] width 132 height 35
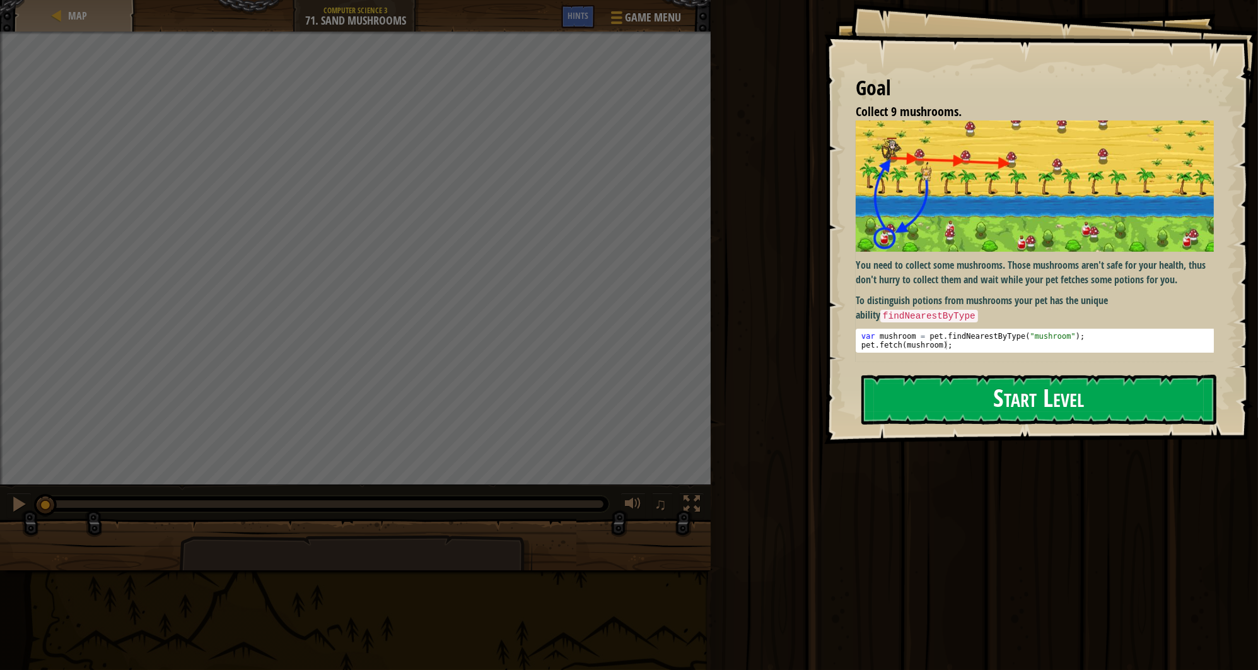
drag, startPoint x: 1033, startPoint y: 353, endPoint x: 1010, endPoint y: 381, distance: 35.9
click at [1029, 358] on div "You need to collect some mushrooms. Those mushrooms aren't safe for your health…" at bounding box center [1039, 241] width 366 height 242
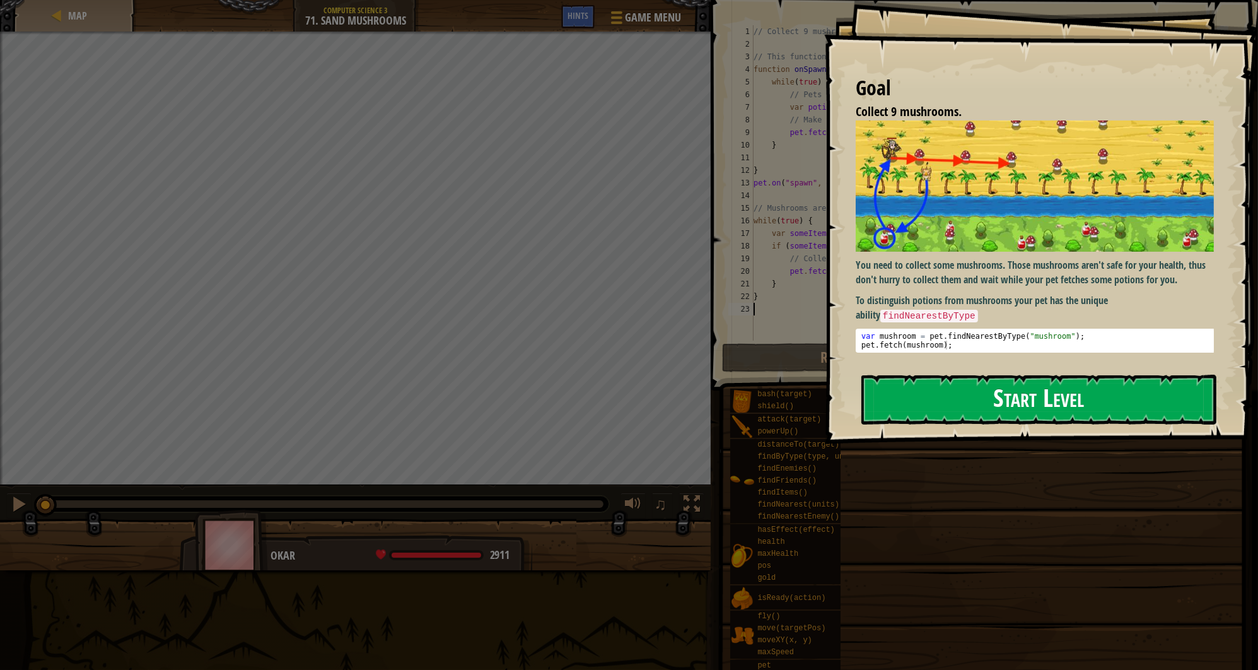
click at [987, 406] on button "Start Level" at bounding box center [1039, 400] width 355 height 50
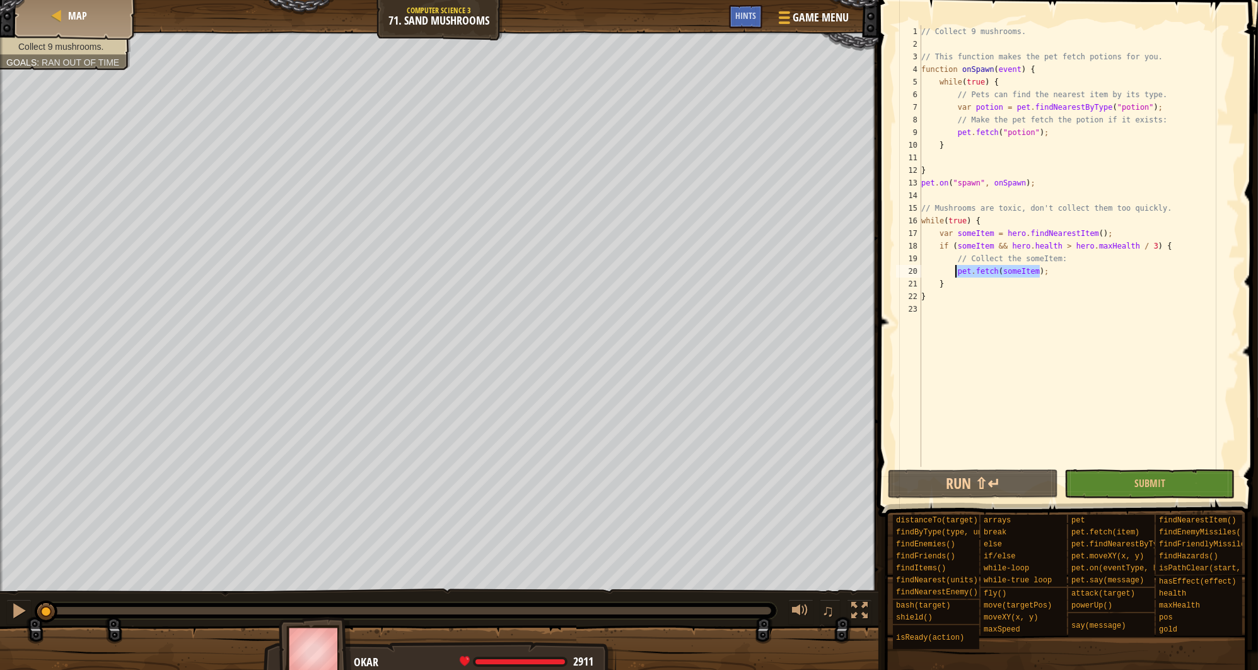
drag, startPoint x: 1041, startPoint y: 274, endPoint x: 956, endPoint y: 274, distance: 85.8
click at [956, 274] on div "// Collect 9 mushrooms. // This function makes the pet fetch potions for you. f…" at bounding box center [1079, 258] width 320 height 467
type textarea "pet.fetch(someItem);"
click at [956, 275] on div "// Collect 9 mushrooms. // This function makes the pet fetch potions for you. f…" at bounding box center [1079, 258] width 320 height 467
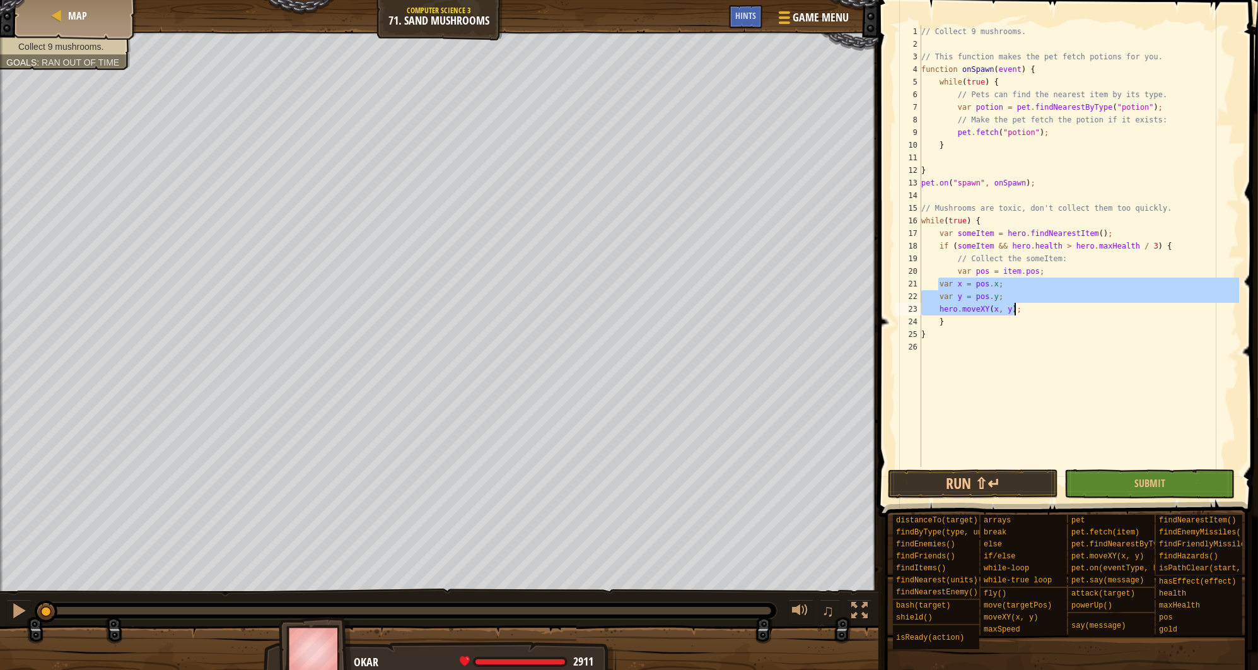
drag, startPoint x: 938, startPoint y: 284, endPoint x: 1028, endPoint y: 308, distance: 93.3
click at [1028, 308] on div "// Collect 9 mushrooms. // This function makes the pet fetch potions for you. f…" at bounding box center [1079, 258] width 320 height 467
click at [994, 483] on button "Run ⇧↵" at bounding box center [973, 483] width 170 height 29
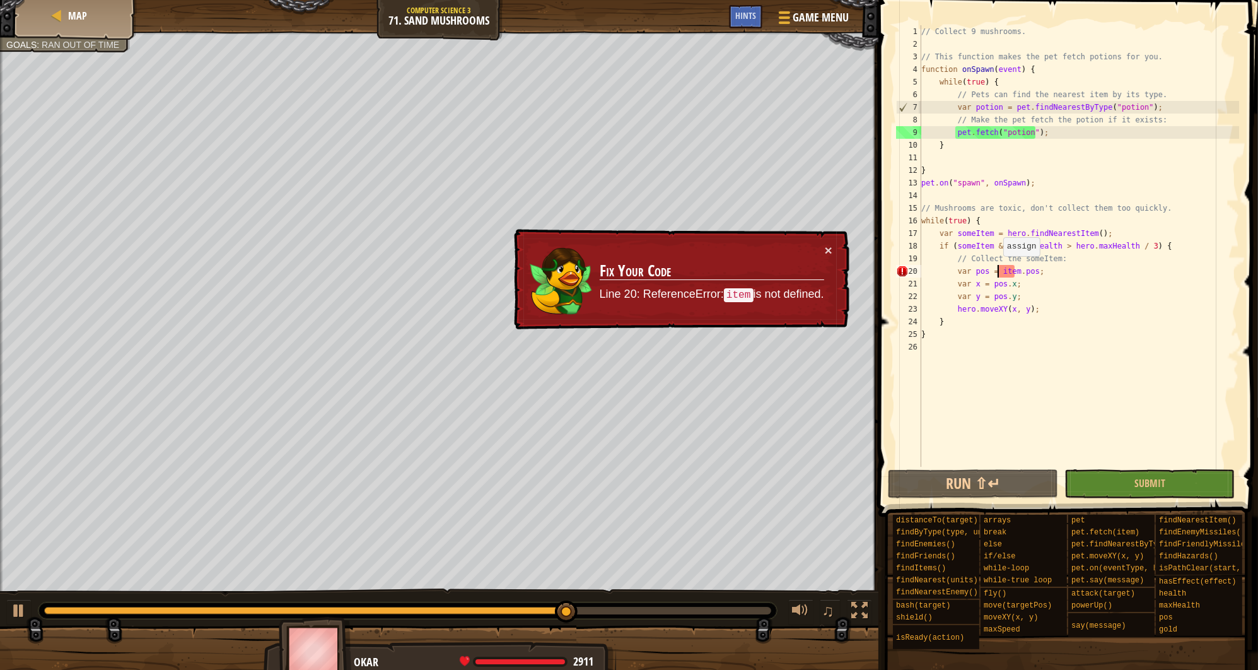
click at [997, 268] on div "// Collect 9 mushrooms. // This function makes the pet fetch potions for you. f…" at bounding box center [1079, 258] width 320 height 467
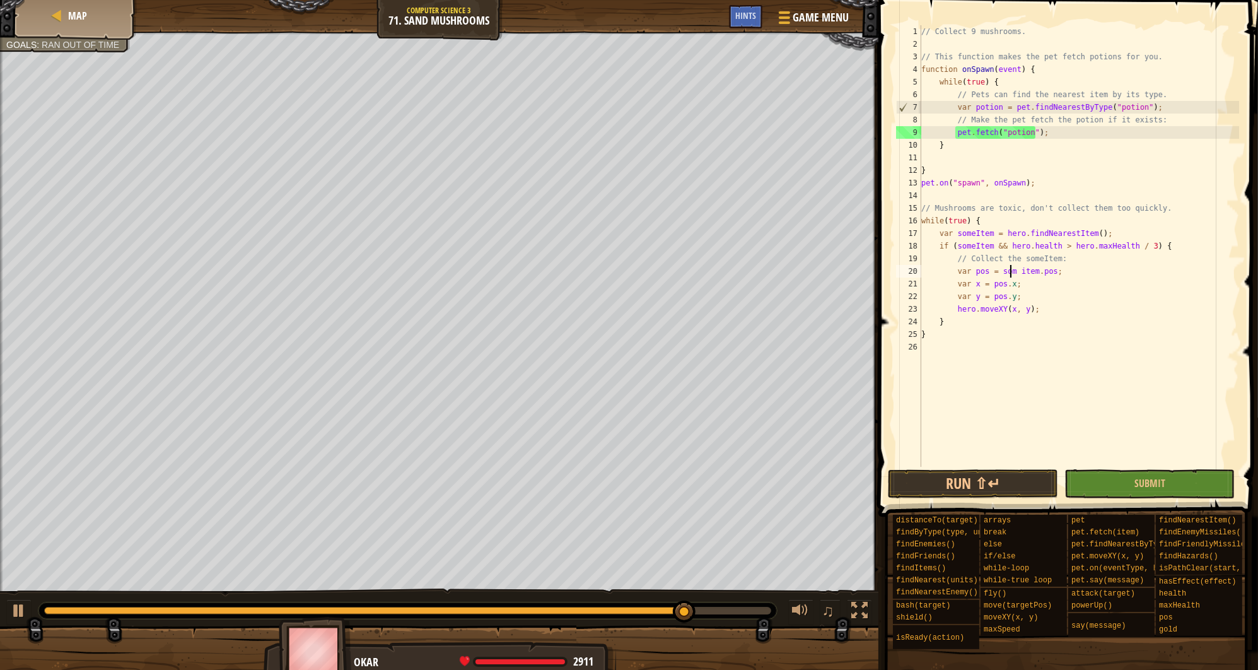
scroll to position [6, 8]
click at [1019, 268] on div "// Collect 9 mushrooms. // This function makes the pet fetch potions for you. f…" at bounding box center [1079, 258] width 320 height 467
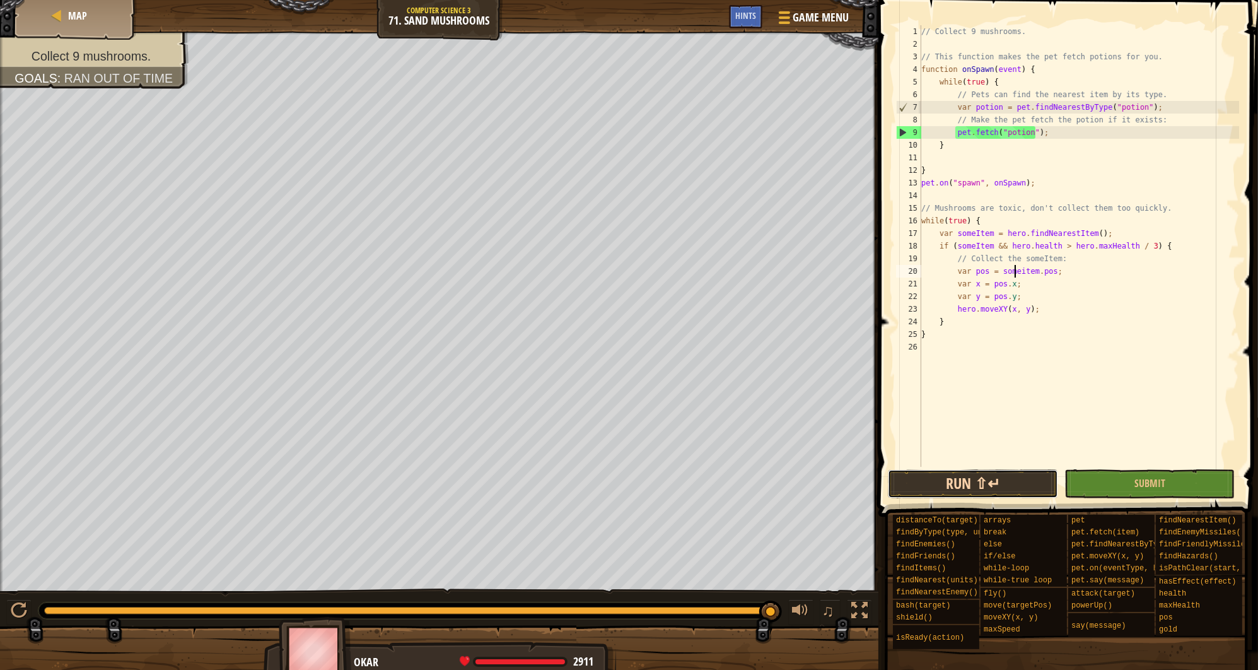
click at [987, 479] on button "Run ⇧↵" at bounding box center [973, 483] width 170 height 29
type textarea "var pos = someItem.pos;"
click at [983, 488] on button "Run ⇧↵" at bounding box center [973, 483] width 170 height 29
